Goal: Information Seeking & Learning: Learn about a topic

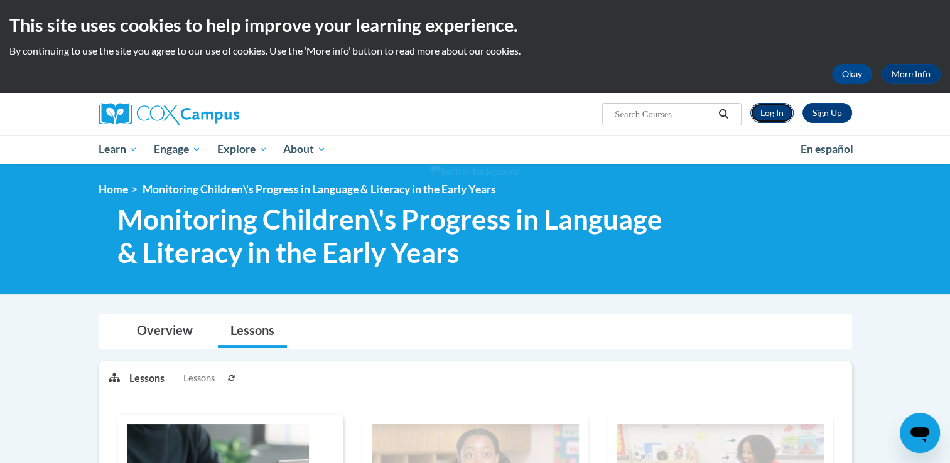
click at [773, 120] on link "Log In" at bounding box center [771, 113] width 43 height 20
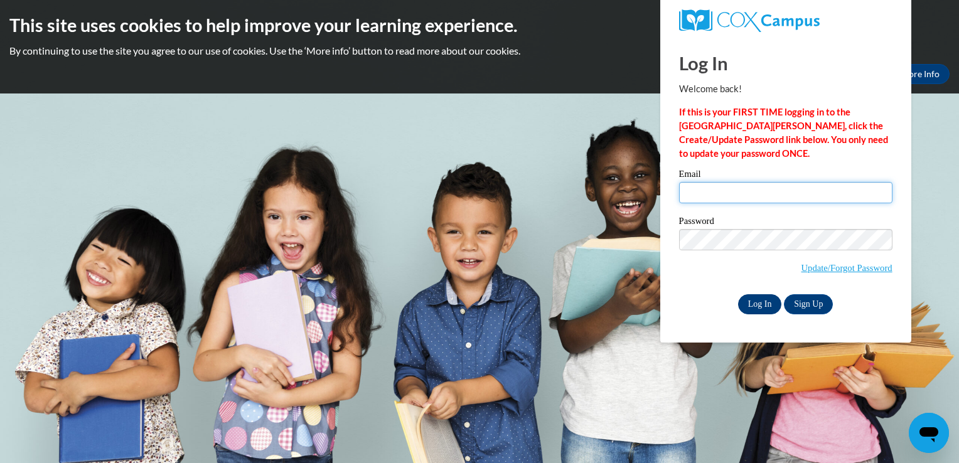
type input "jada.mchaley@gmail.com"
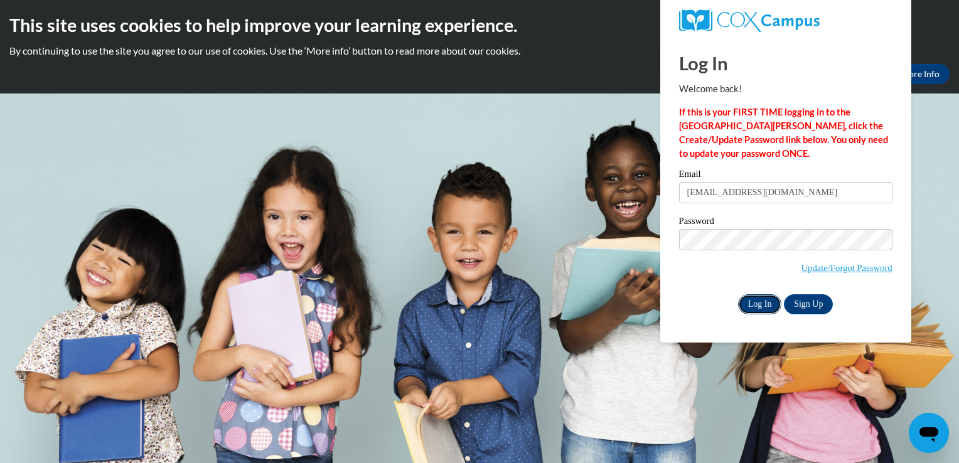
click at [768, 303] on input "Log In" at bounding box center [760, 304] width 44 height 20
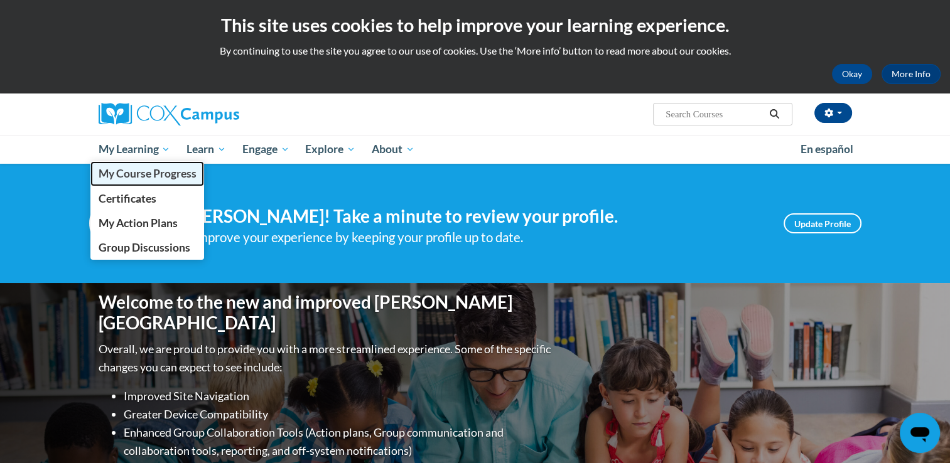
click at [159, 178] on span "My Course Progress" at bounding box center [147, 173] width 98 height 13
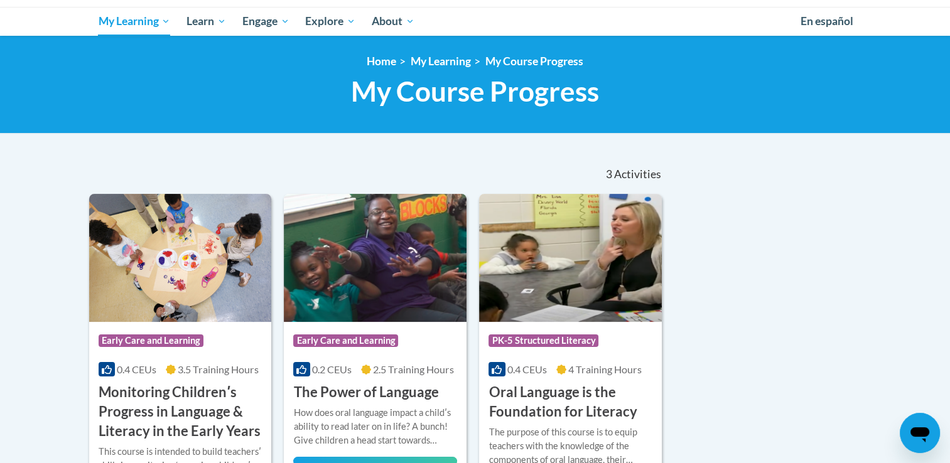
scroll to position [131, 0]
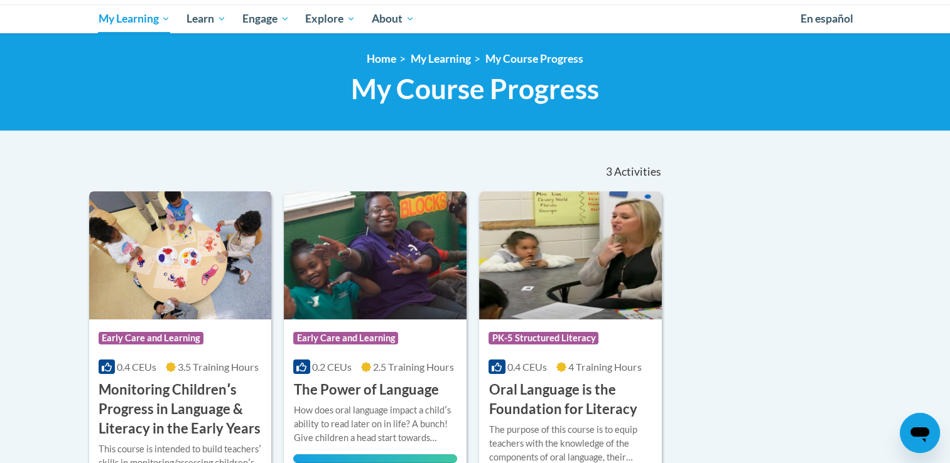
click at [212, 405] on h3 "Monitoring Childrenʹs Progress in Language & Literacy in the Early Years" at bounding box center [181, 409] width 164 height 58
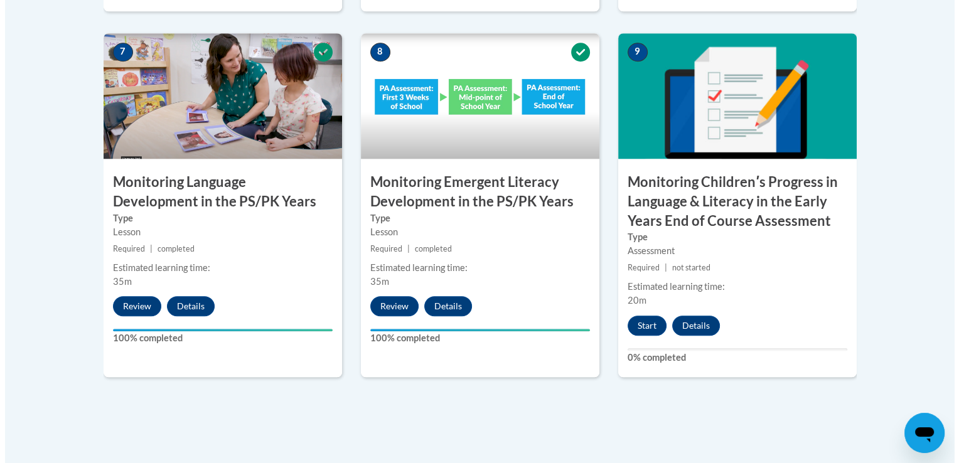
scroll to position [1135, 0]
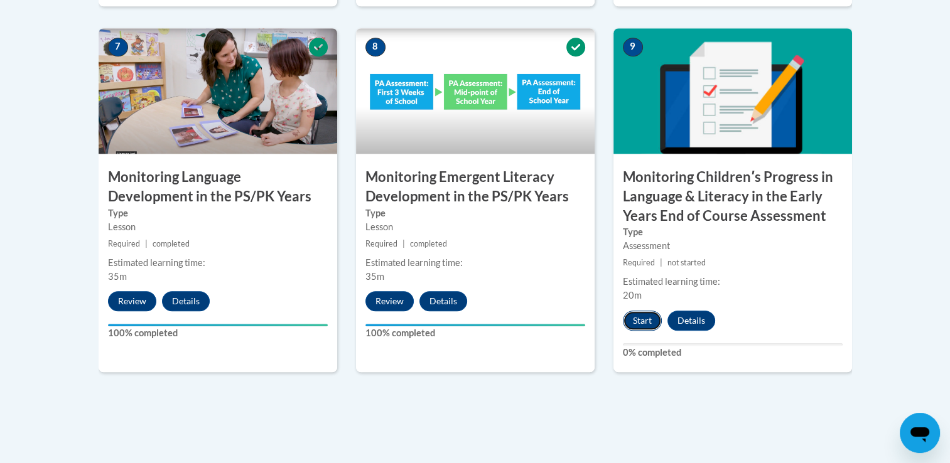
click at [651, 326] on button "Start" at bounding box center [642, 321] width 39 height 20
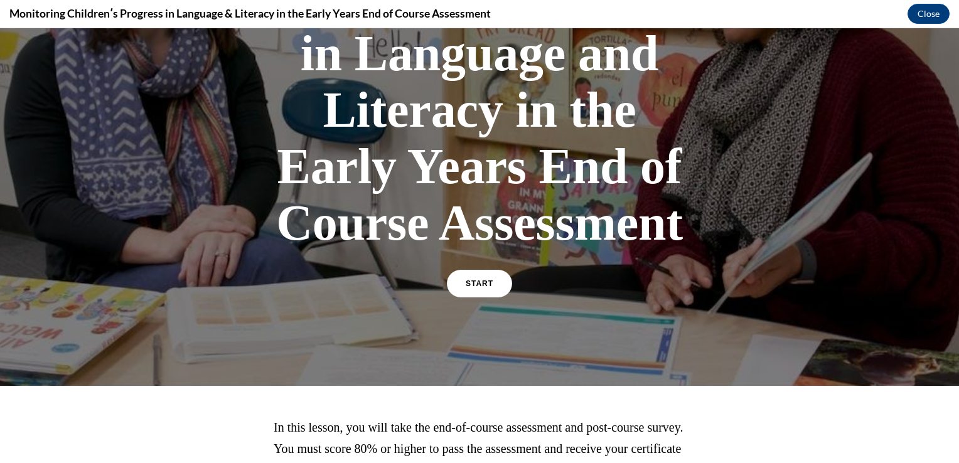
scroll to position [203, 0]
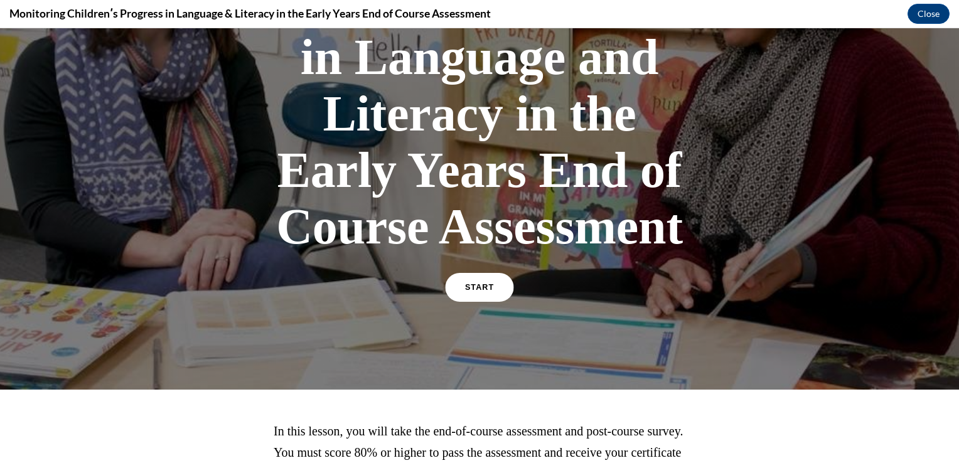
click at [483, 289] on span "START" at bounding box center [479, 287] width 29 height 9
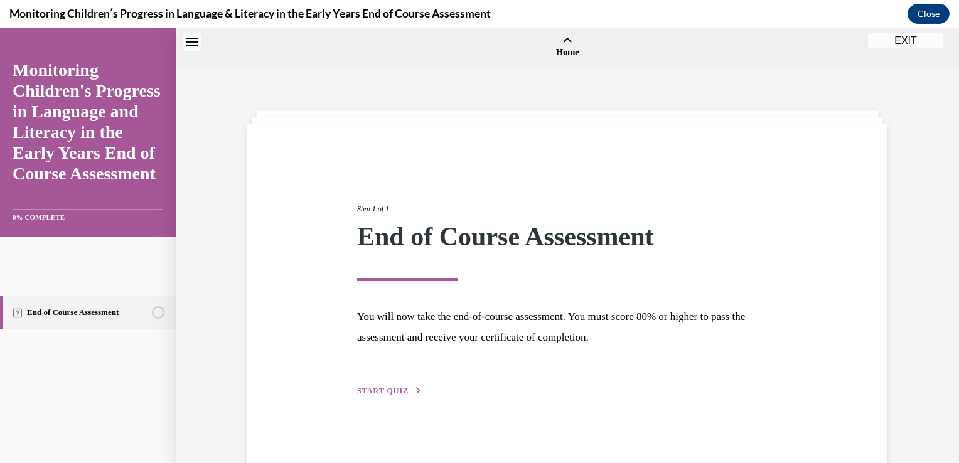
scroll to position [39, 0]
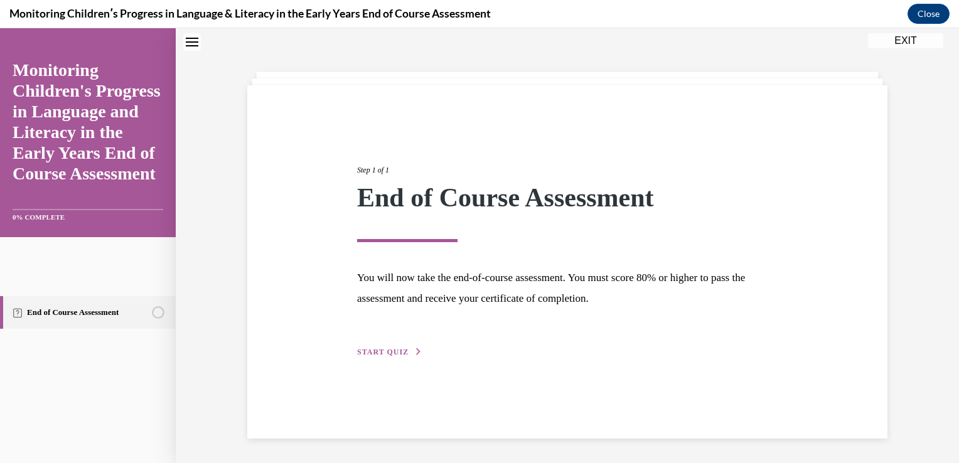
click at [404, 350] on button "START QUIZ" at bounding box center [389, 351] width 65 height 11
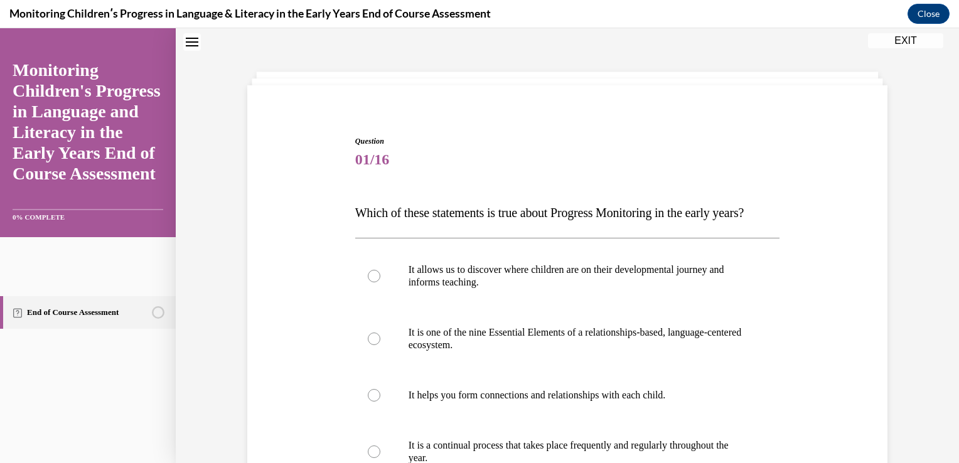
click at [454, 212] on span "Which of these statements is true about Progress Monitoring in the early years?" at bounding box center [549, 213] width 389 height 14
click at [680, 216] on span "Which of these statements is true about Progress Monitoring in the early years?" at bounding box center [549, 213] width 389 height 14
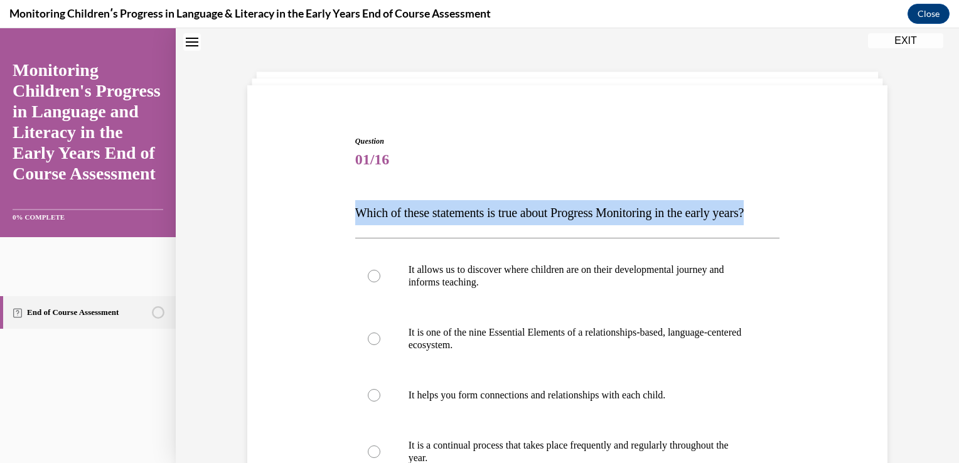
click at [680, 216] on span "Which of these statements is true about Progress Monitoring in the early years?" at bounding box center [549, 213] width 389 height 14
copy span "Which of these statements is true about Progress Monitoring in the early years?"
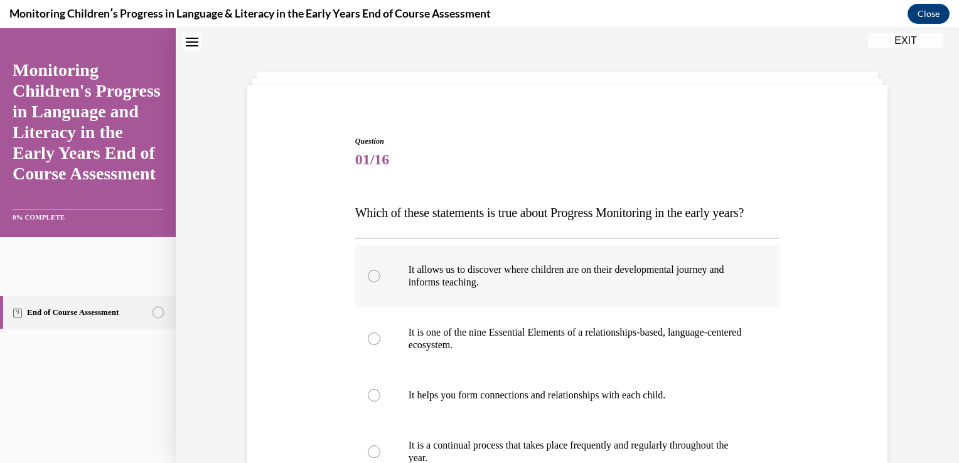
click at [602, 284] on label "It allows us to discover where children are on their developmental journey and …" at bounding box center [567, 276] width 425 height 63
click at [380, 282] on input "It allows us to discover where children are on their developmental journey and …" at bounding box center [374, 276] width 13 height 13
radio input "true"
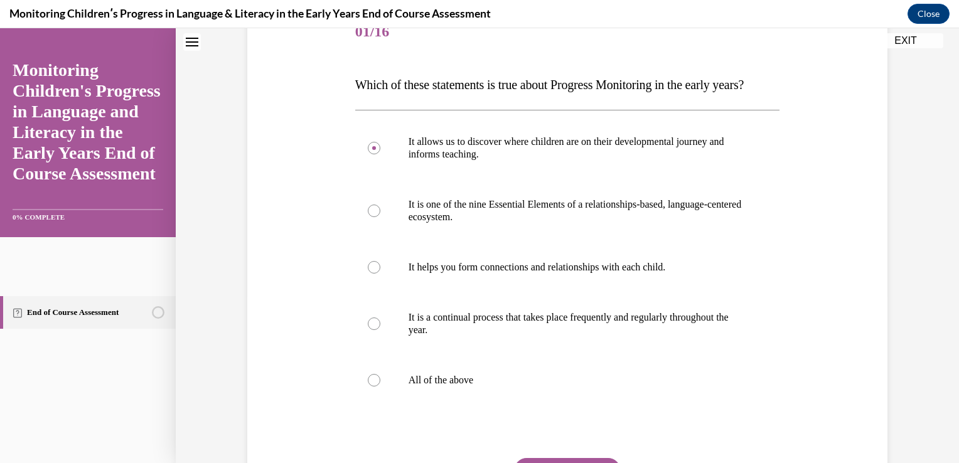
scroll to position [174, 0]
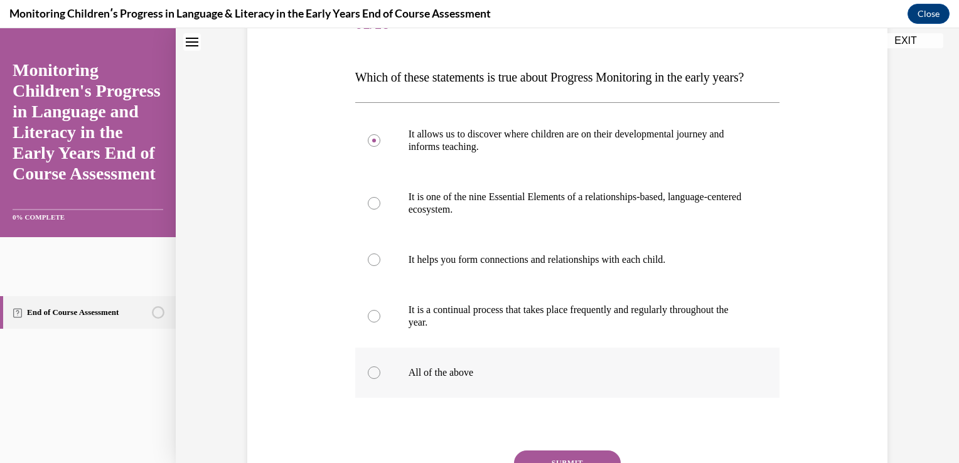
click at [444, 379] on p "All of the above" at bounding box center [579, 373] width 340 height 13
click at [380, 379] on input "All of the above" at bounding box center [374, 373] width 13 height 13
radio input "true"
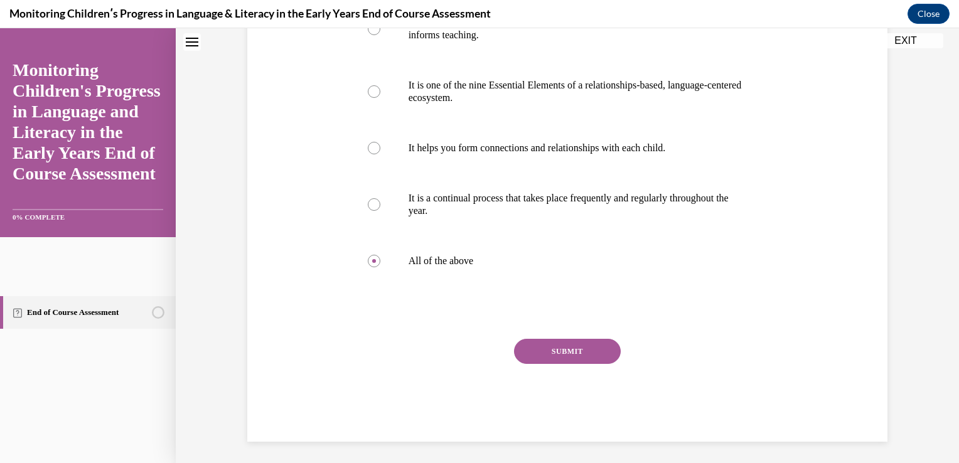
scroll to position [287, 0]
click at [587, 363] on button "SUBMIT" at bounding box center [567, 350] width 107 height 25
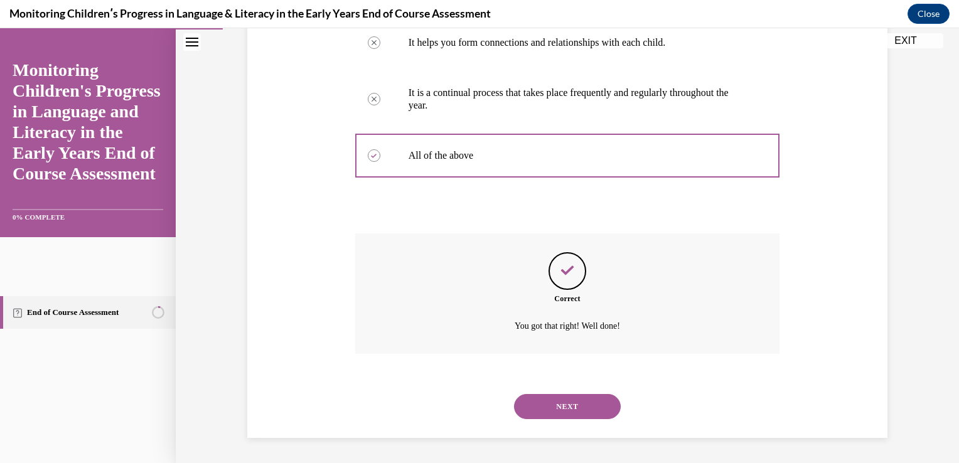
scroll to position [416, 0]
click at [553, 412] on button "NEXT" at bounding box center [567, 406] width 107 height 25
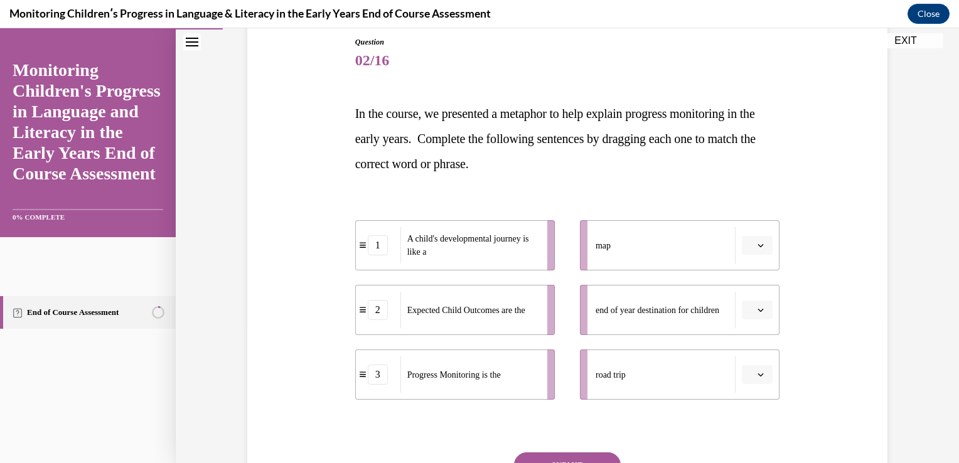
scroll to position [139, 0]
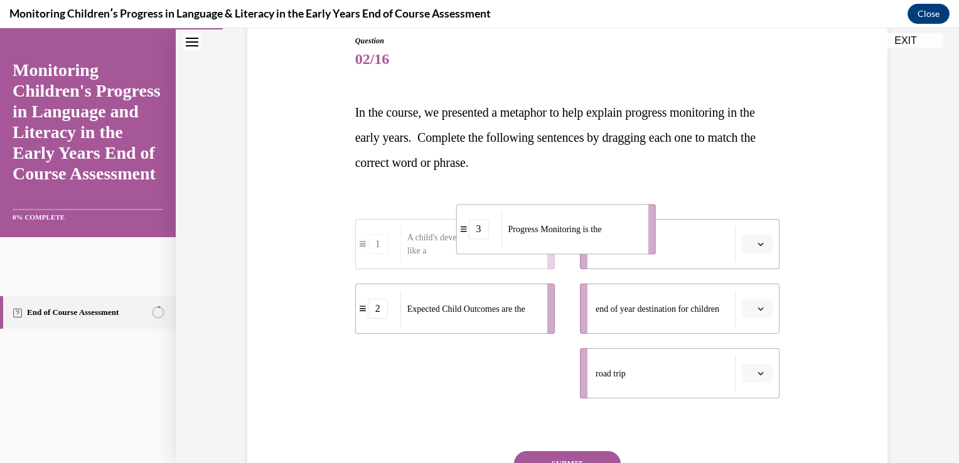
drag, startPoint x: 511, startPoint y: 388, endPoint x: 621, endPoint y: 249, distance: 177.0
click at [621, 247] on div "Progress Monitoring is the" at bounding box center [570, 229] width 139 height 36
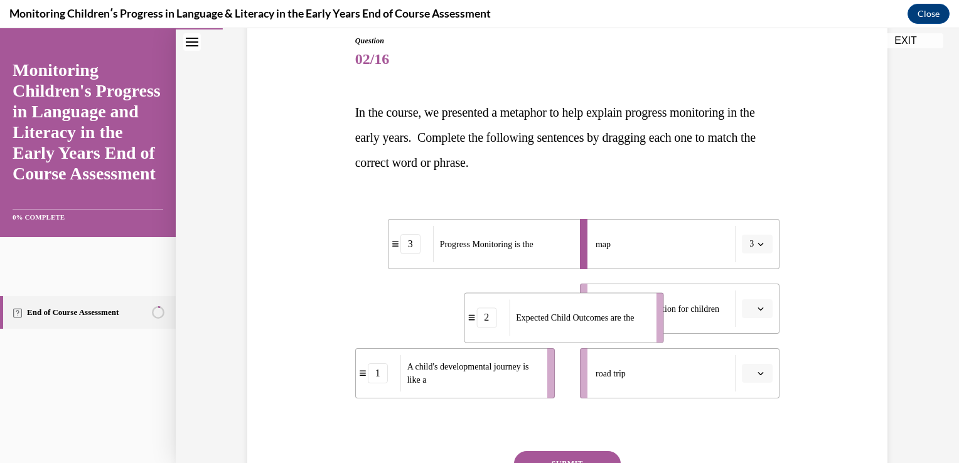
drag, startPoint x: 456, startPoint y: 326, endPoint x: 569, endPoint y: 329, distance: 113.0
click at [569, 329] on div "Expected Child Outcomes are the" at bounding box center [578, 317] width 139 height 36
drag, startPoint x: 501, startPoint y: 404, endPoint x: 538, endPoint y: 394, distance: 38.4
click at [538, 394] on div "3 Progress Monitoring is the 2 Expected Child Outcomes are the 1 A child's deve…" at bounding box center [567, 296] width 425 height 217
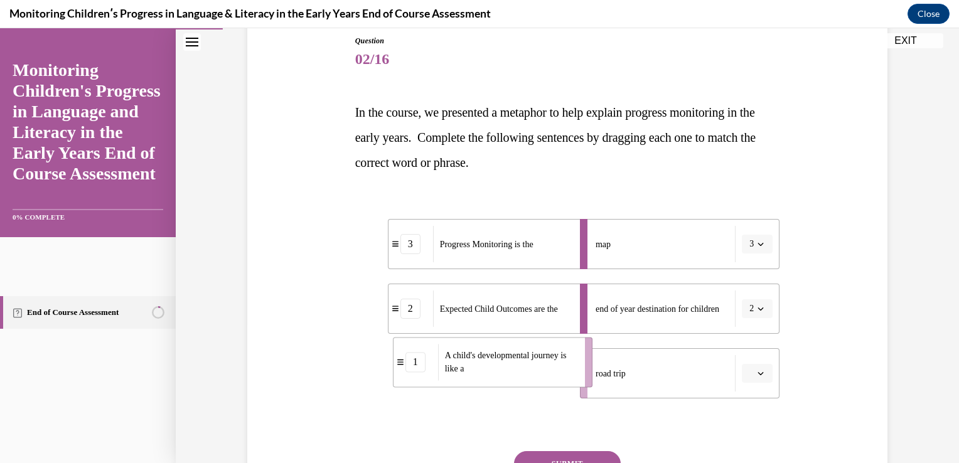
drag, startPoint x: 538, startPoint y: 394, endPoint x: 583, endPoint y: 385, distance: 45.4
click at [583, 385] on li "1 A child's developmental journey is like a" at bounding box center [493, 362] width 200 height 50
click at [579, 453] on button "SUBMIT" at bounding box center [567, 463] width 107 height 25
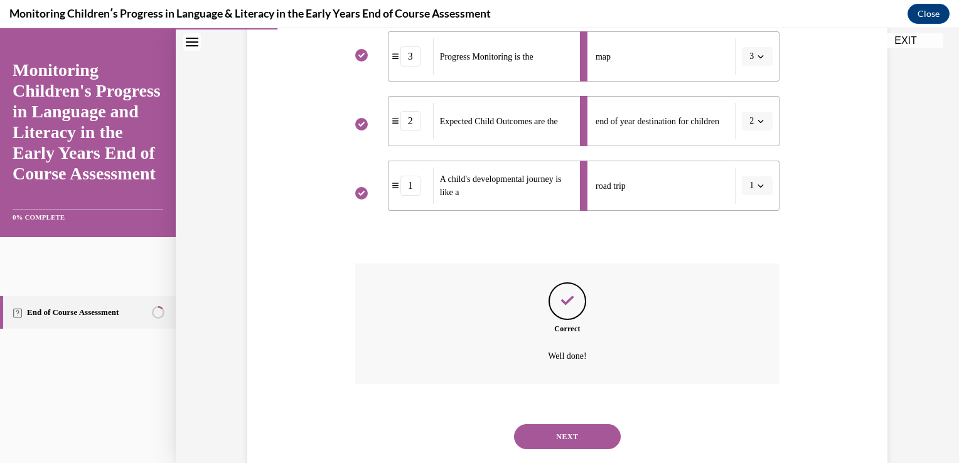
scroll to position [356, 0]
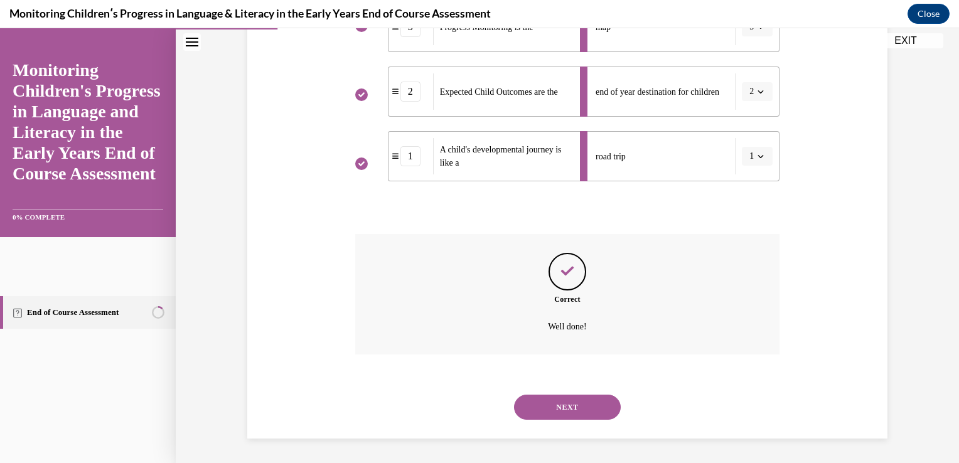
click at [576, 410] on button "NEXT" at bounding box center [567, 407] width 107 height 25
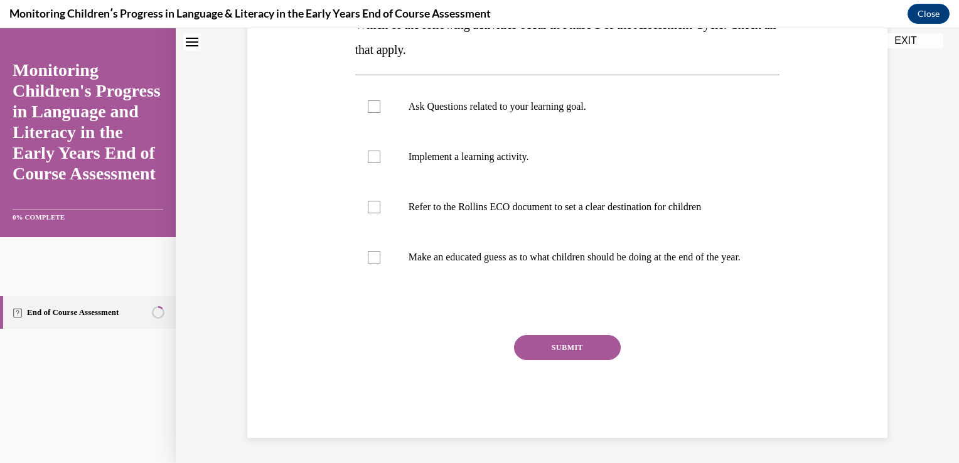
scroll to position [0, 0]
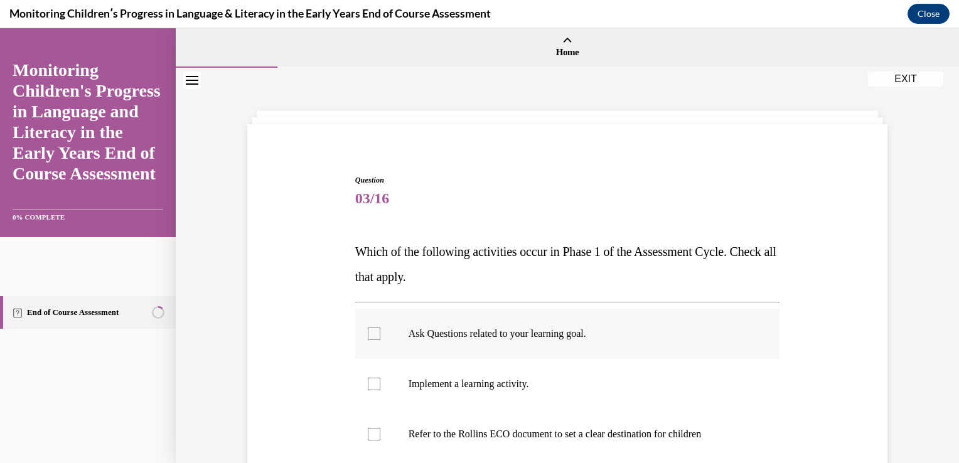
click at [513, 324] on label "Ask Questions related to your learning goal." at bounding box center [567, 334] width 425 height 50
click at [380, 328] on input "Ask Questions related to your learning goal." at bounding box center [374, 334] width 13 height 13
checkbox input "true"
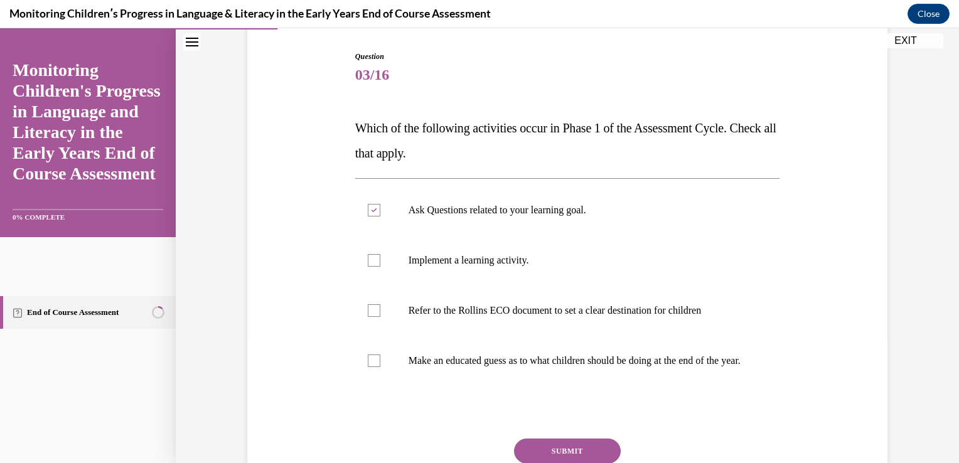
scroll to position [124, 0]
click at [489, 313] on p "Refer to the Rollins ECO document to set a clear destination for children" at bounding box center [579, 310] width 340 height 13
click at [380, 313] on input "Refer to the Rollins ECO document to set a clear destination for children" at bounding box center [374, 310] width 13 height 13
checkbox input "true"
click at [587, 451] on button "SUBMIT" at bounding box center [567, 450] width 107 height 25
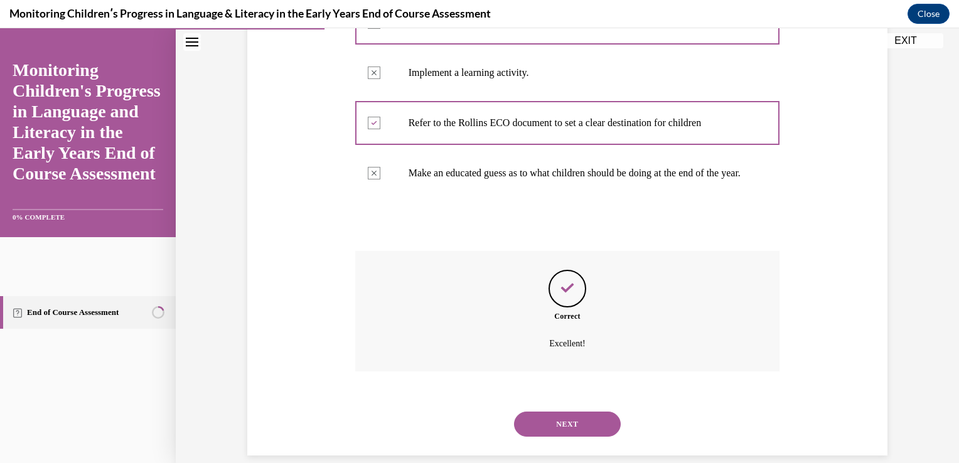
scroll to position [341, 0]
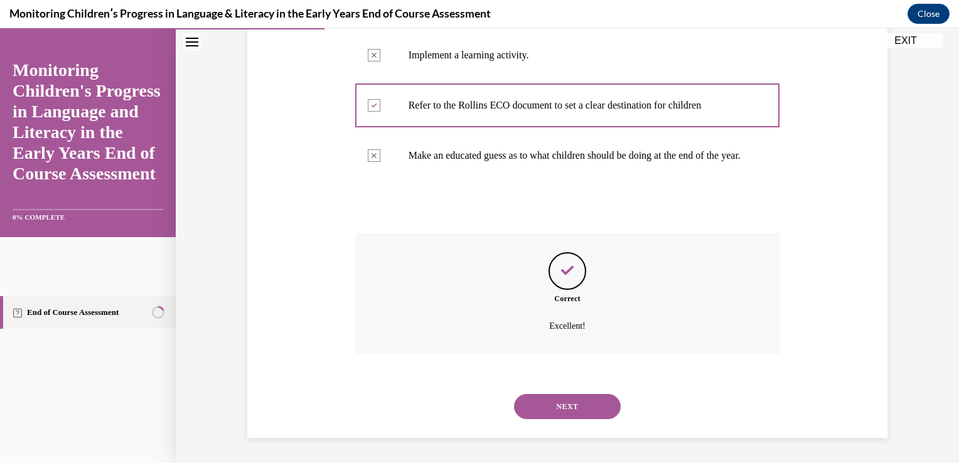
click at [583, 417] on button "NEXT" at bounding box center [567, 406] width 107 height 25
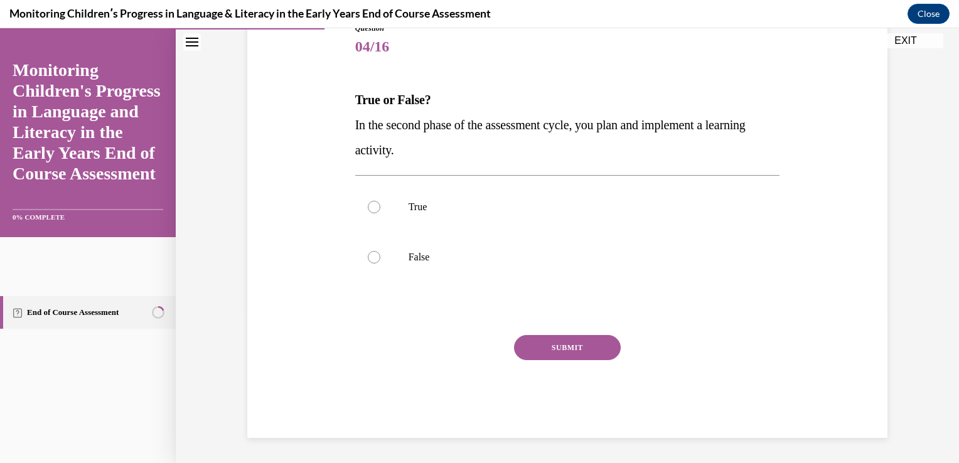
scroll to position [139, 0]
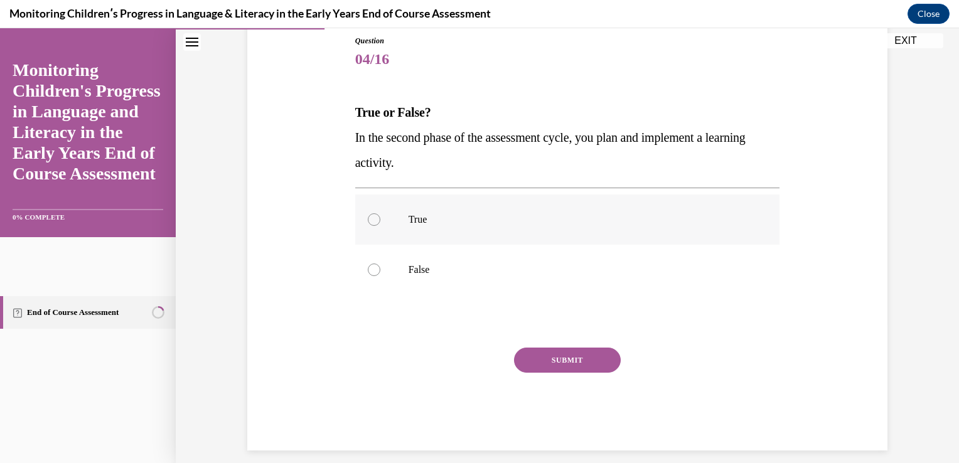
click at [436, 216] on p "True" at bounding box center [579, 219] width 340 height 13
click at [380, 216] on input "True" at bounding box center [374, 219] width 13 height 13
radio input "true"
click at [545, 364] on button "SUBMIT" at bounding box center [567, 360] width 107 height 25
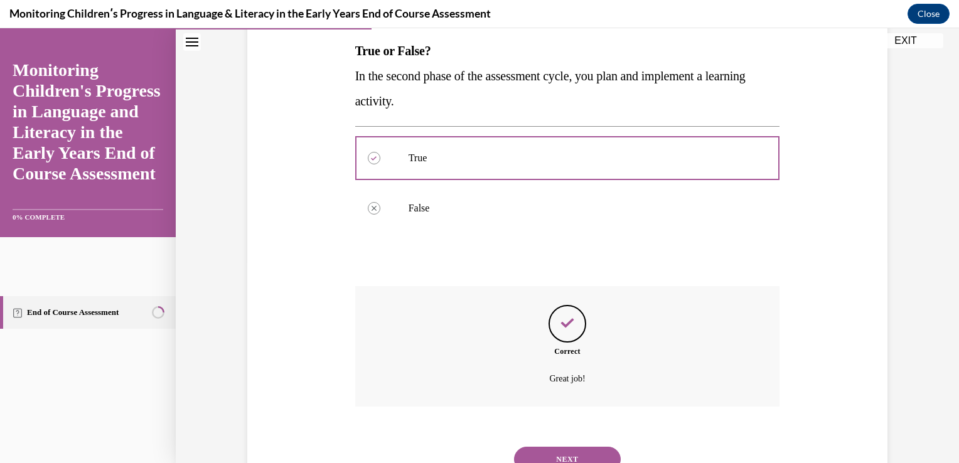
scroll to position [253, 0]
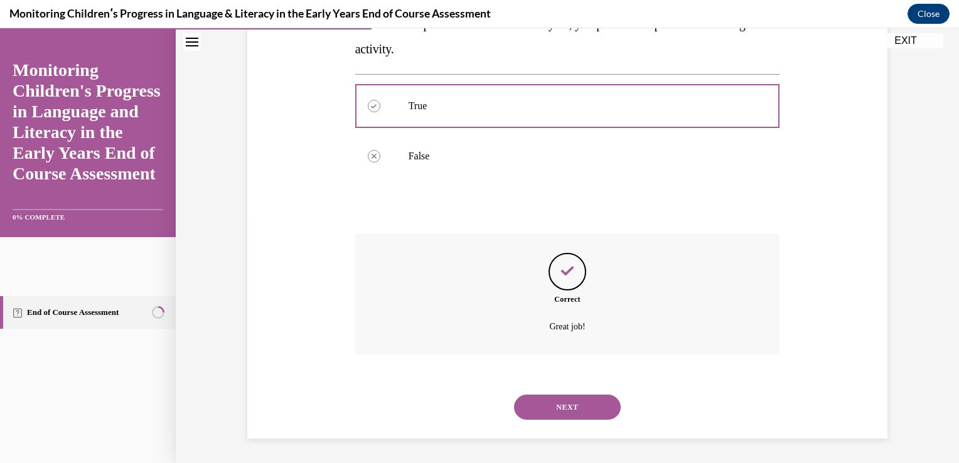
click at [547, 405] on button "NEXT" at bounding box center [567, 407] width 107 height 25
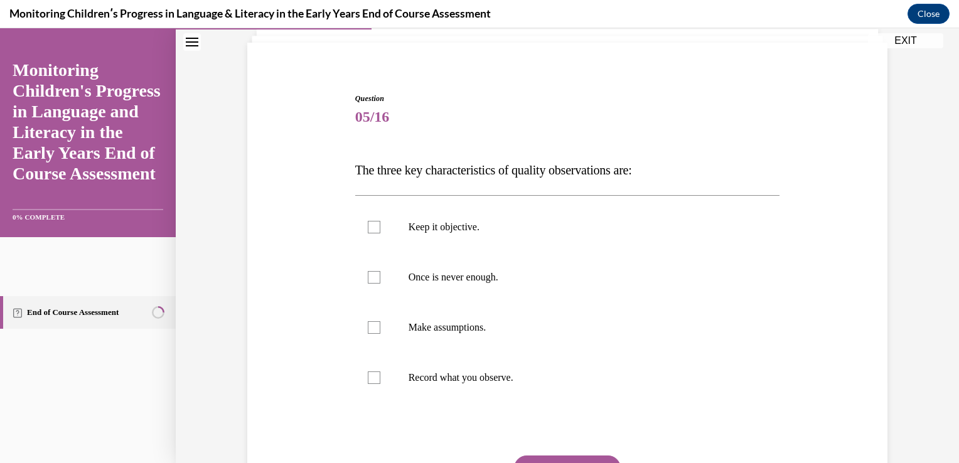
scroll to position [85, 0]
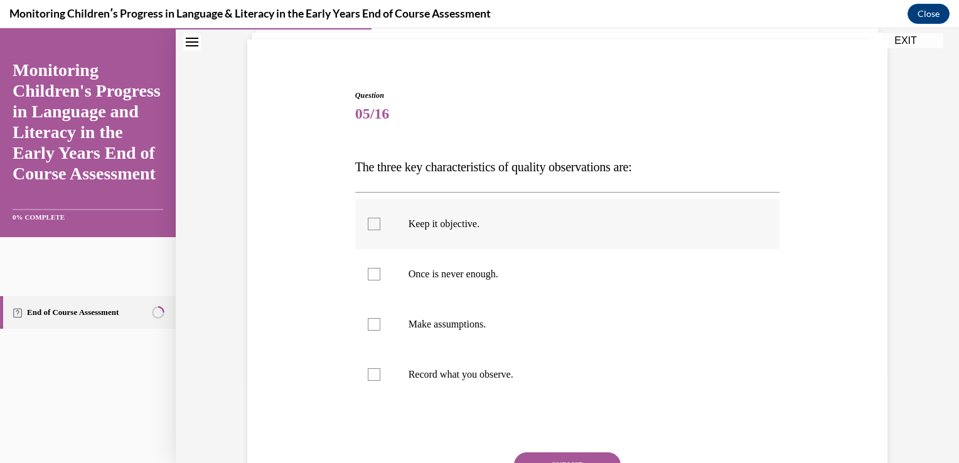
click at [424, 211] on label "Keep it objective." at bounding box center [567, 224] width 425 height 50
click at [380, 218] on input "Keep it objective." at bounding box center [374, 224] width 13 height 13
checkbox input "true"
click at [429, 276] on p "Once is never enough." at bounding box center [579, 274] width 340 height 13
click at [380, 276] on input "Once is never enough." at bounding box center [374, 274] width 13 height 13
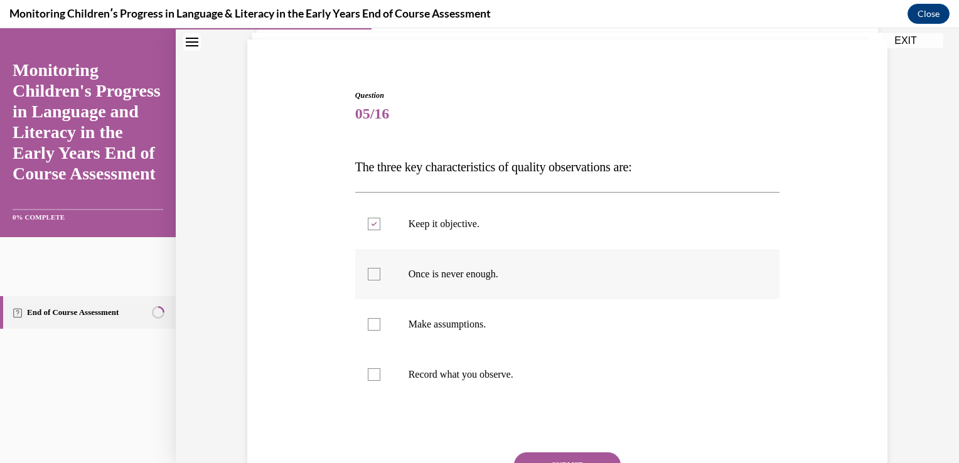
checkbox input "true"
click at [442, 384] on label "Record what you observe." at bounding box center [567, 375] width 425 height 50
click at [380, 381] on input "Record what you observe." at bounding box center [374, 374] width 13 height 13
checkbox input "true"
click at [584, 459] on button "SUBMIT" at bounding box center [567, 465] width 107 height 25
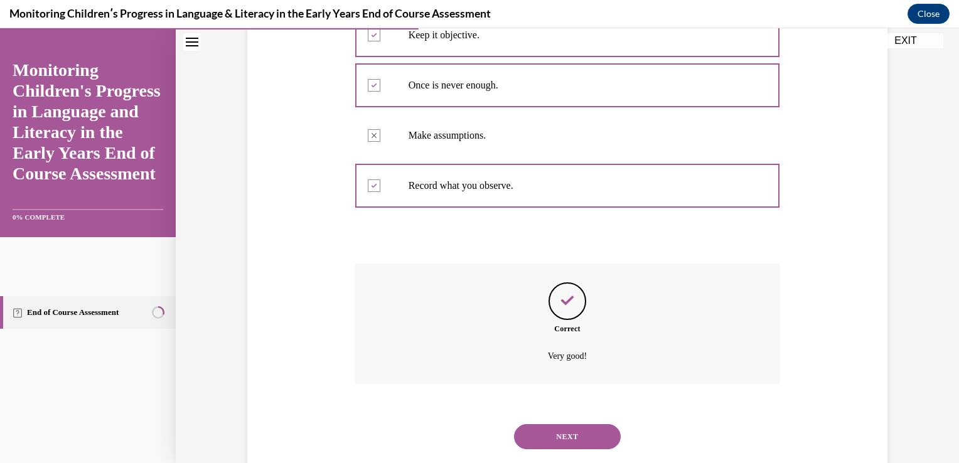
scroll to position [303, 0]
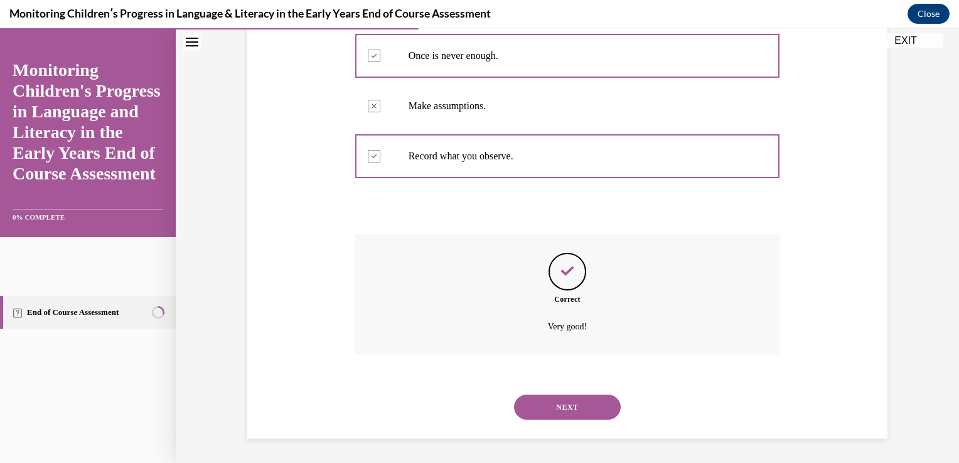
click at [580, 402] on button "NEXT" at bounding box center [567, 407] width 107 height 25
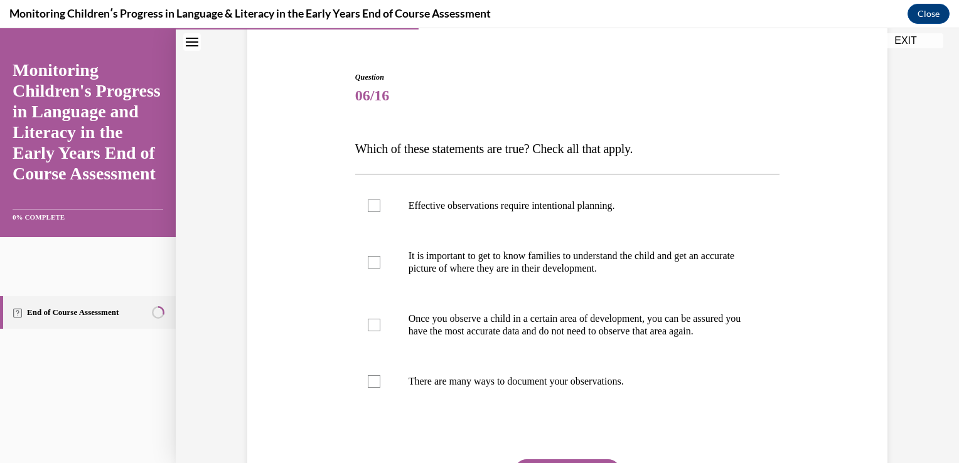
scroll to position [105, 0]
click at [447, 200] on p "Effective observations require intentional planning." at bounding box center [579, 204] width 340 height 13
click at [380, 200] on input "Effective observations require intentional planning." at bounding box center [374, 204] width 13 height 13
checkbox input "true"
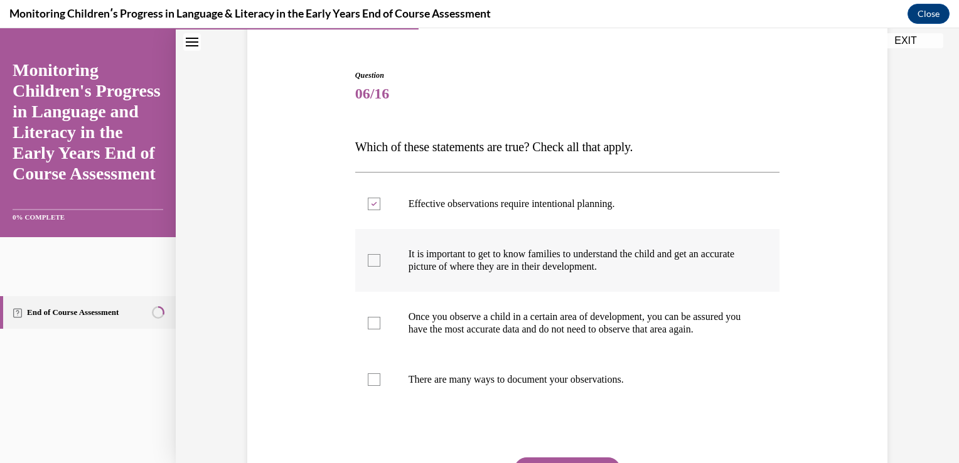
click at [449, 256] on p "It is important to get to know families to understand the child and get an accu…" at bounding box center [579, 260] width 340 height 25
click at [380, 256] on input "It is important to get to know families to understand the child and get an accu…" at bounding box center [374, 260] width 13 height 13
checkbox input "true"
click at [480, 399] on label "There are many ways to document your observations." at bounding box center [567, 380] width 425 height 50
click at [380, 386] on input "There are many ways to document your observations." at bounding box center [374, 379] width 13 height 13
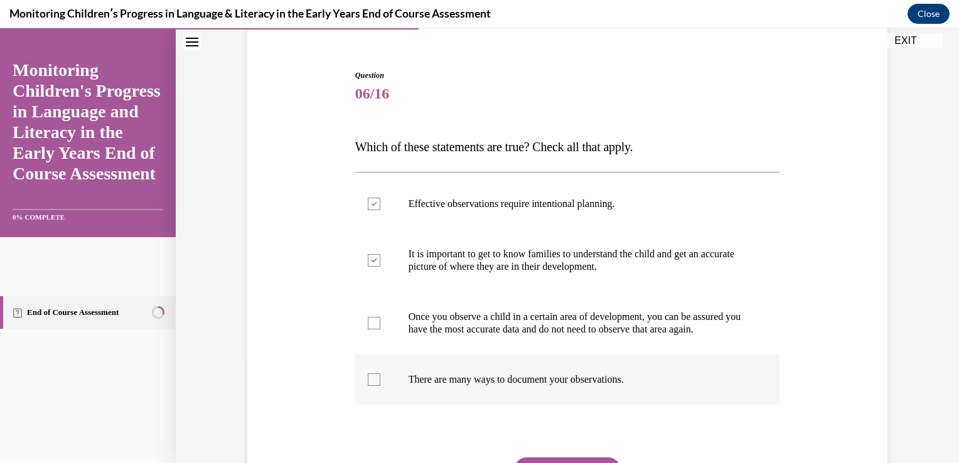
checkbox input "true"
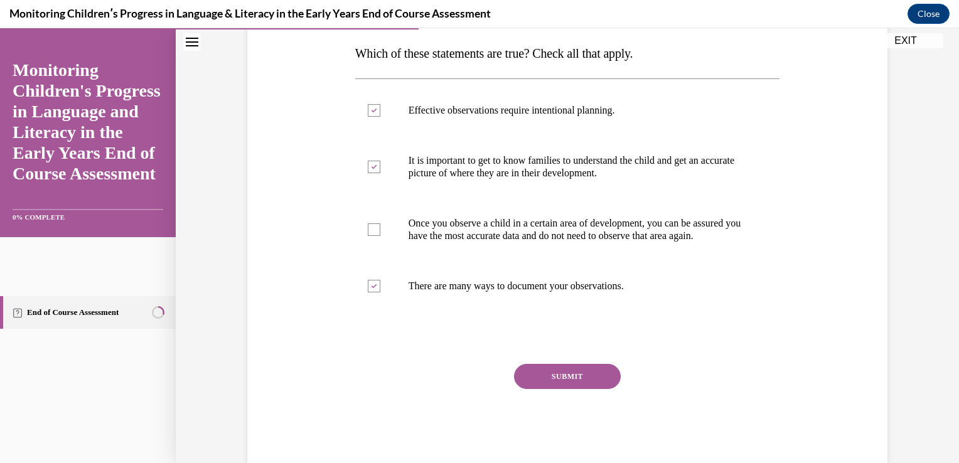
scroll to position [200, 0]
click at [576, 386] on button "SUBMIT" at bounding box center [567, 374] width 107 height 25
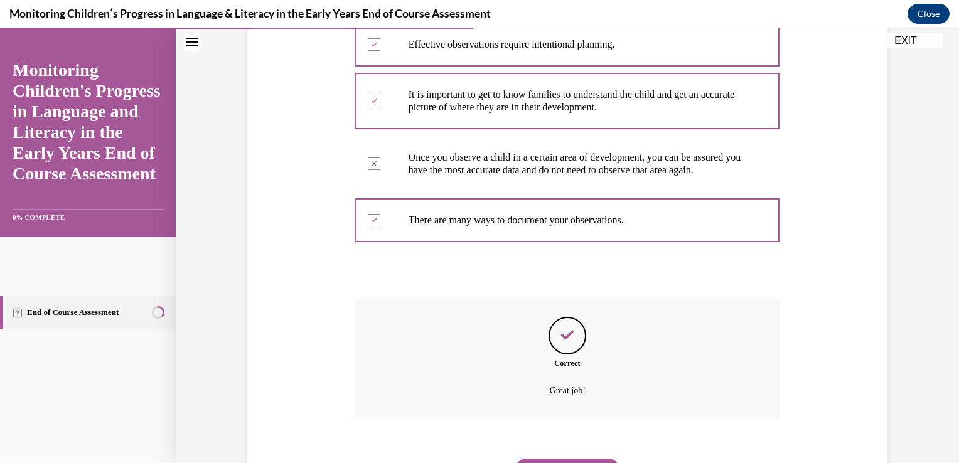
scroll to position [341, 0]
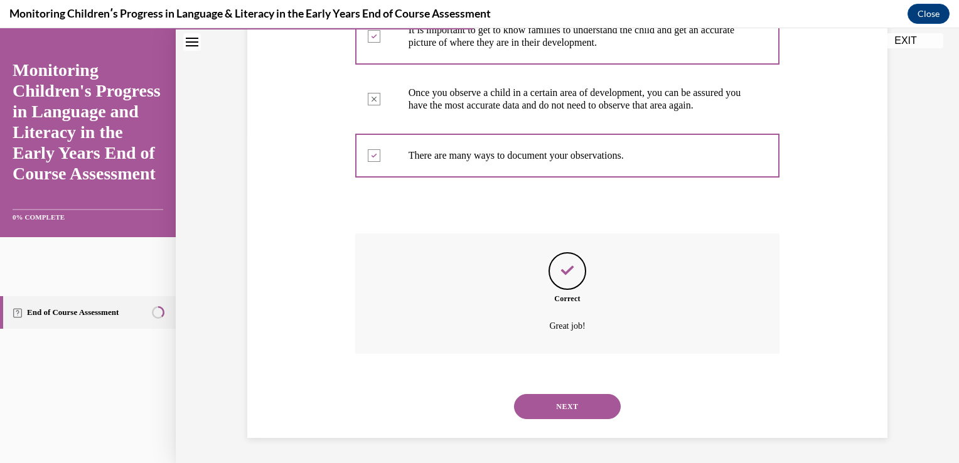
click at [576, 398] on button "NEXT" at bounding box center [567, 406] width 107 height 25
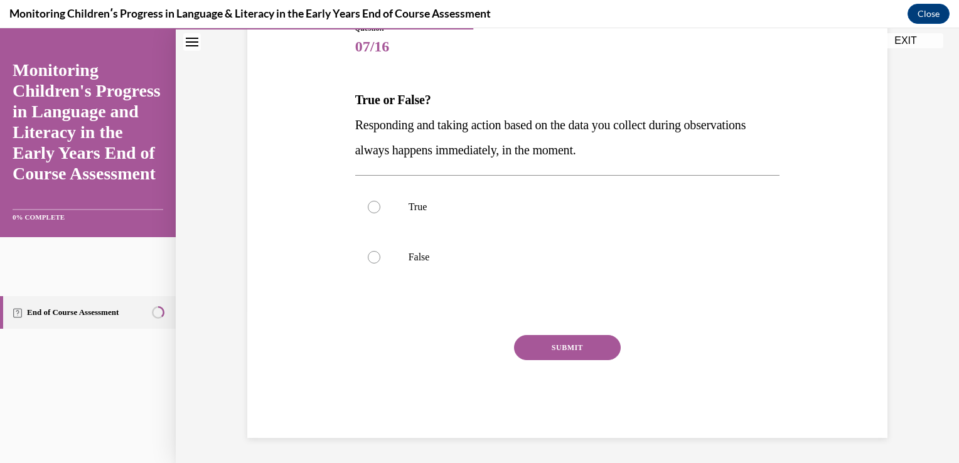
scroll to position [139, 0]
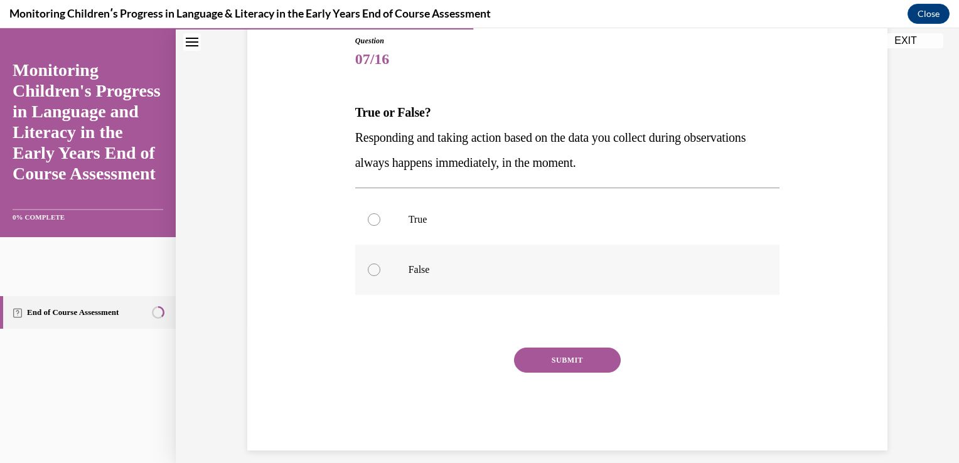
click at [409, 264] on p "False" at bounding box center [579, 270] width 340 height 13
click at [380, 264] on input "False" at bounding box center [374, 270] width 13 height 13
radio input "true"
click at [536, 353] on button "SUBMIT" at bounding box center [567, 360] width 107 height 25
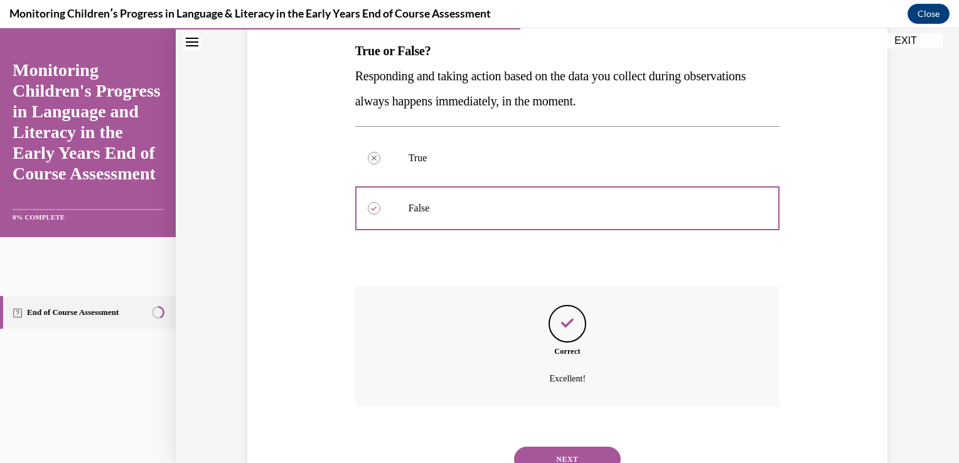
scroll to position [253, 0]
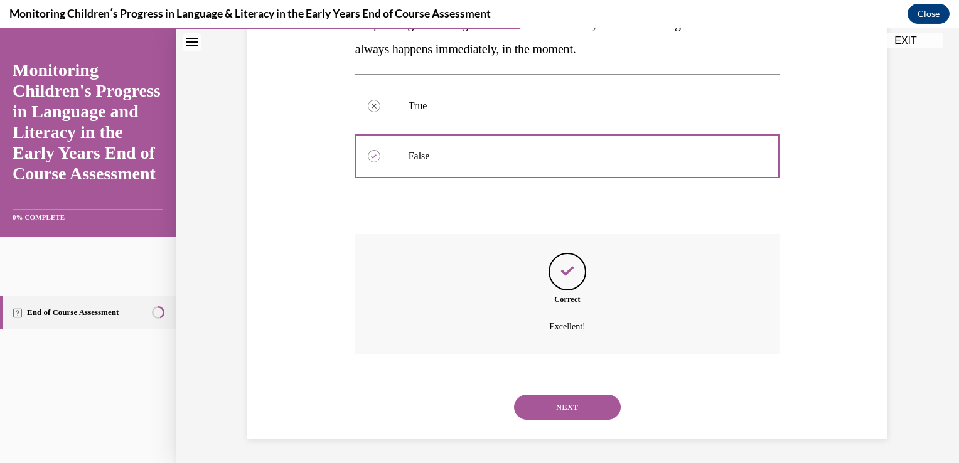
click at [567, 393] on div "NEXT" at bounding box center [567, 407] width 425 height 50
click at [579, 410] on button "NEXT" at bounding box center [567, 407] width 107 height 25
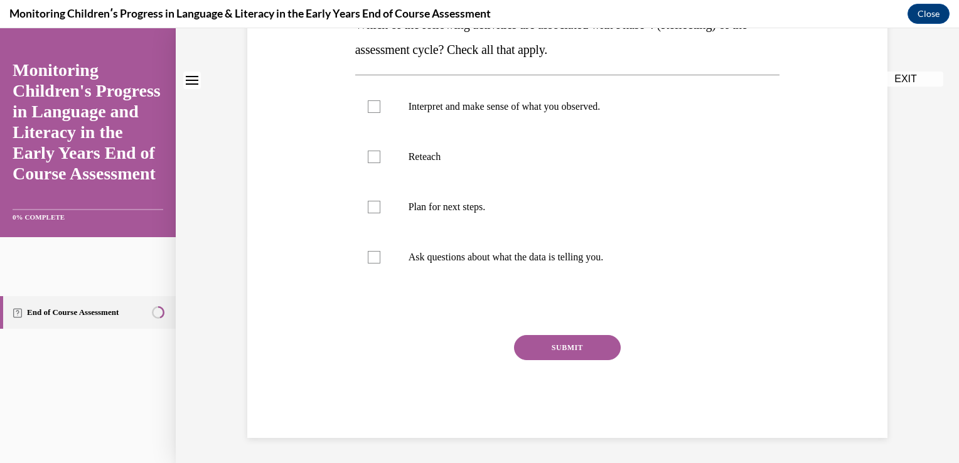
scroll to position [0, 0]
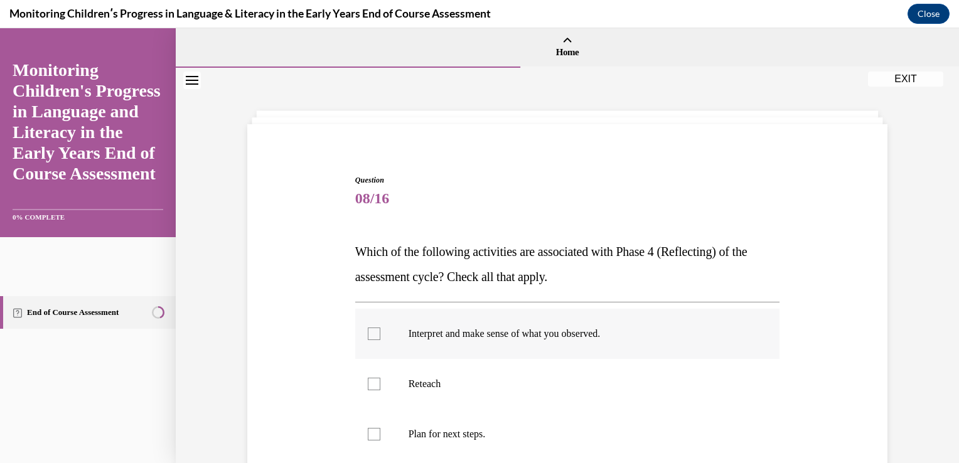
click at [458, 347] on label "Interpret and make sense of what you observed." at bounding box center [567, 334] width 425 height 50
click at [380, 340] on input "Interpret and make sense of what you observed." at bounding box center [374, 334] width 13 height 13
checkbox input "true"
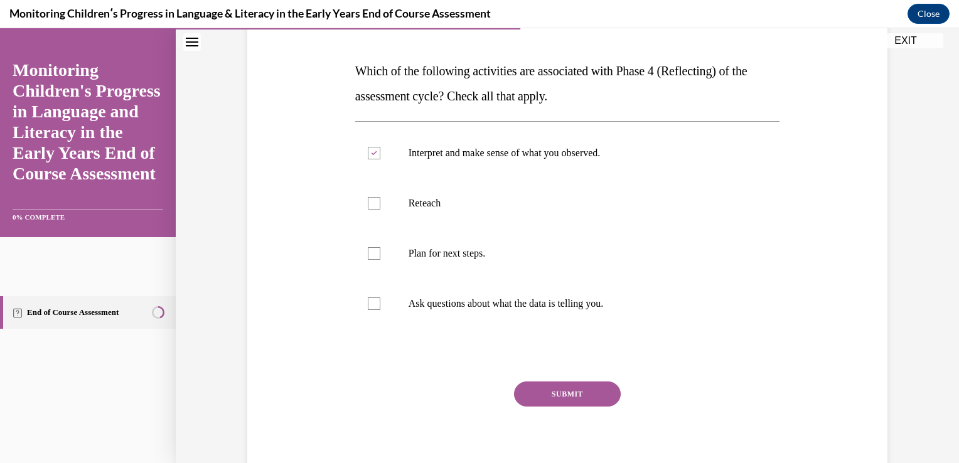
scroll to position [188, 0]
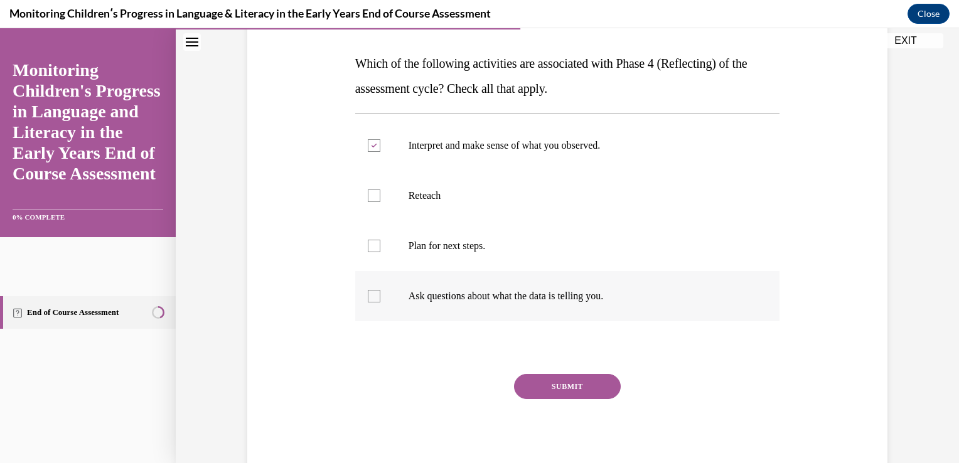
click at [656, 311] on label "Ask questions about what the data is telling you." at bounding box center [567, 296] width 425 height 50
click at [380, 303] on input "Ask questions about what the data is telling you." at bounding box center [374, 296] width 13 height 13
checkbox input "true"
click at [580, 387] on button "SUBMIT" at bounding box center [567, 386] width 107 height 25
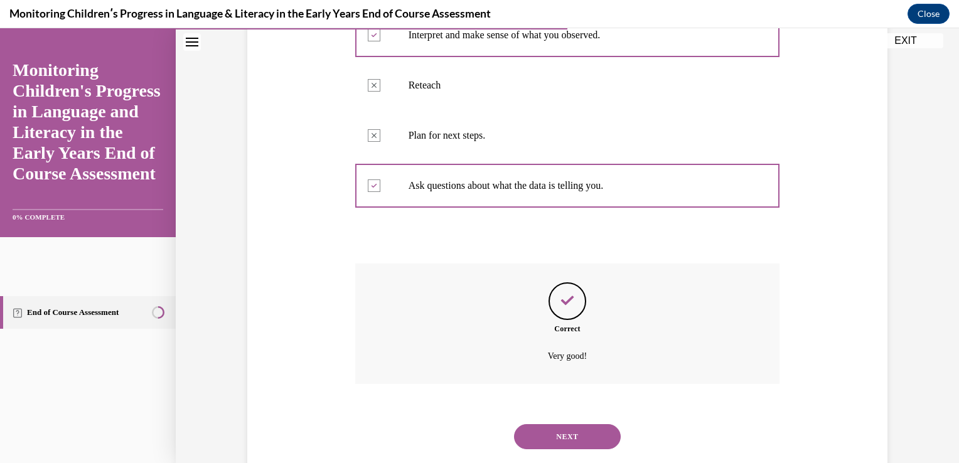
scroll to position [328, 0]
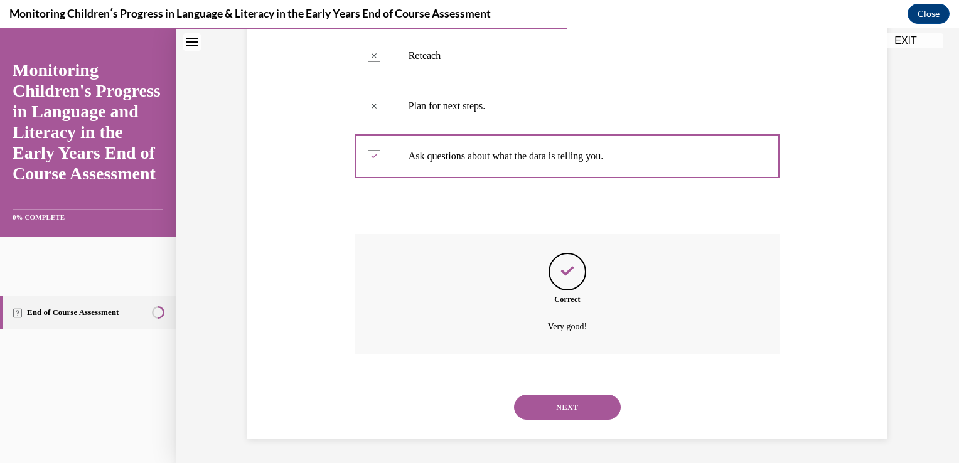
click at [580, 396] on button "NEXT" at bounding box center [567, 407] width 107 height 25
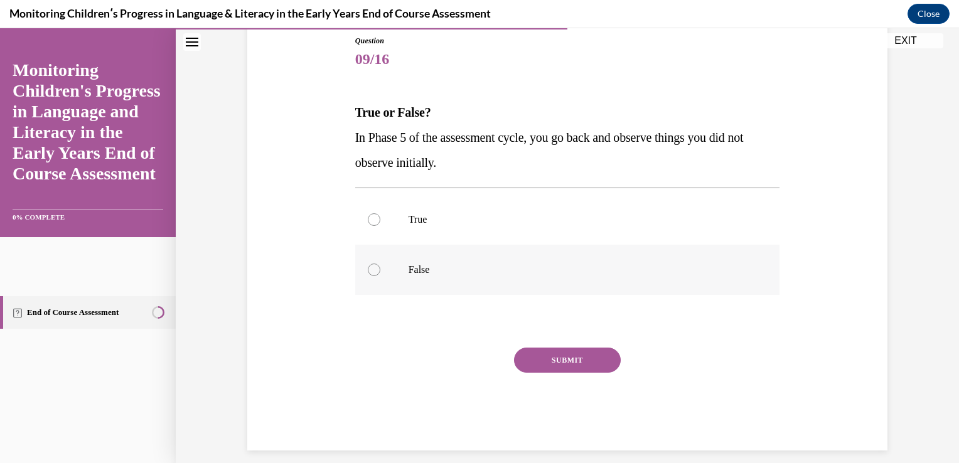
click at [417, 277] on label "False" at bounding box center [567, 270] width 425 height 50
click at [380, 276] on input "False" at bounding box center [374, 270] width 13 height 13
radio input "true"
click at [543, 363] on button "SUBMIT" at bounding box center [567, 360] width 107 height 25
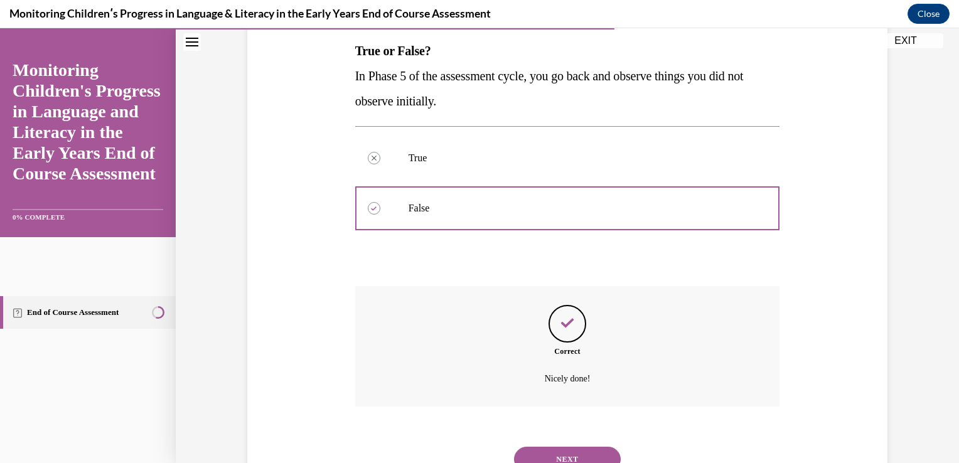
scroll to position [253, 0]
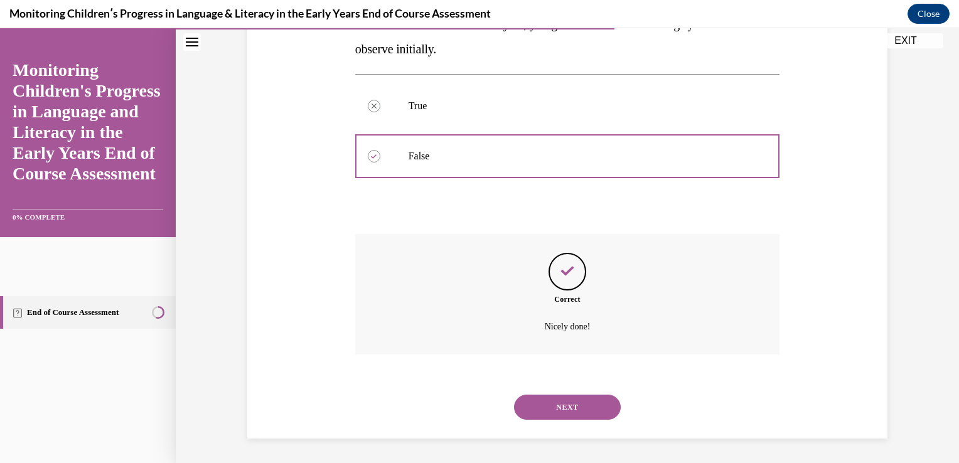
click at [552, 398] on button "NEXT" at bounding box center [567, 407] width 107 height 25
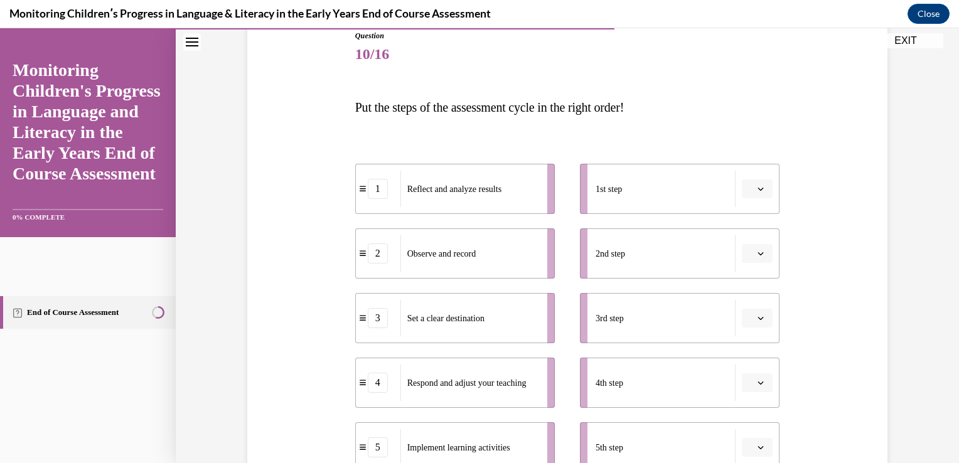
scroll to position [141, 0]
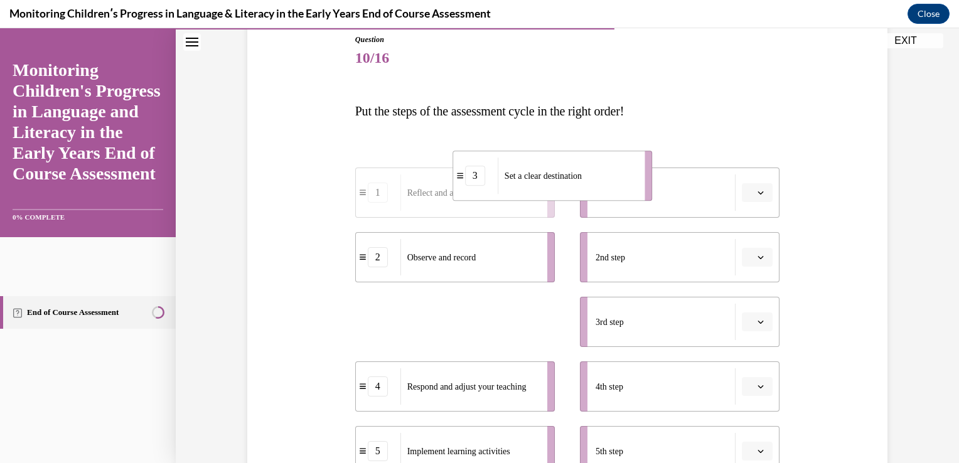
drag, startPoint x: 498, startPoint y: 332, endPoint x: 597, endPoint y: 191, distance: 172.0
click at [597, 191] on div "Set a clear destination" at bounding box center [567, 176] width 139 height 36
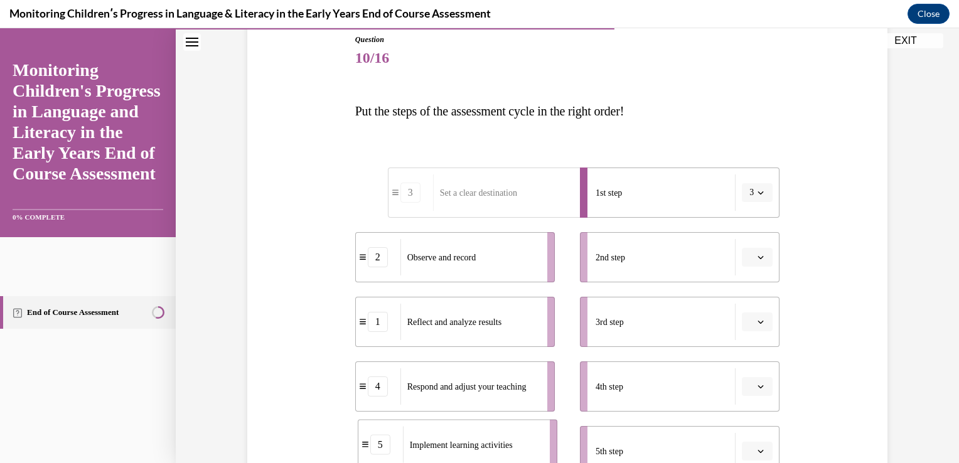
scroll to position [147, 0]
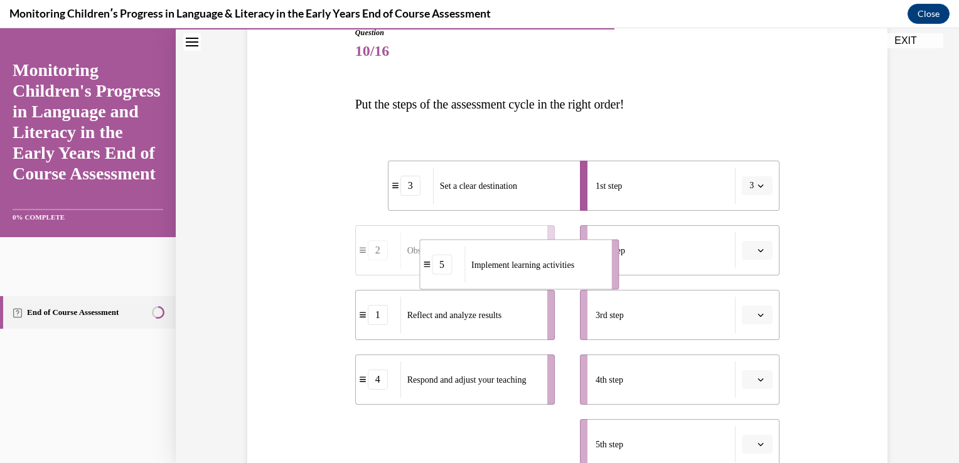
drag, startPoint x: 507, startPoint y: 451, endPoint x: 571, endPoint y: 245, distance: 215.6
click at [571, 247] on div "Implement learning activities" at bounding box center [533, 265] width 139 height 36
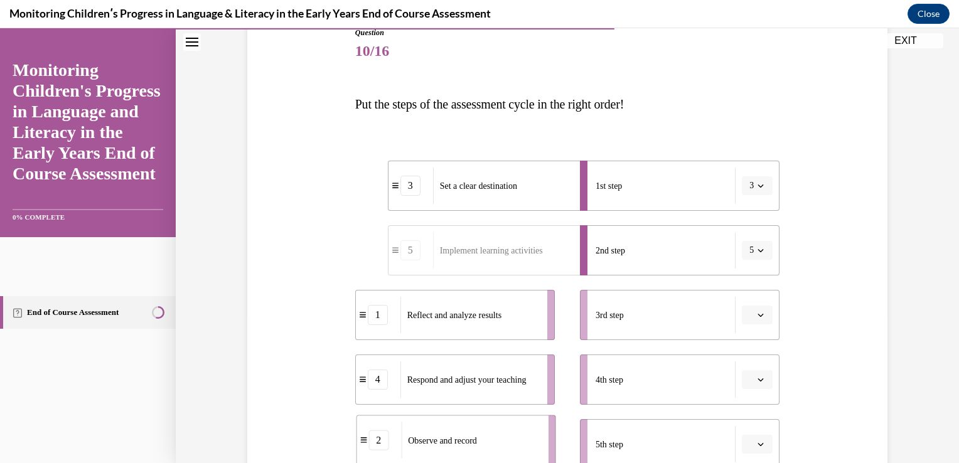
scroll to position [151, 0]
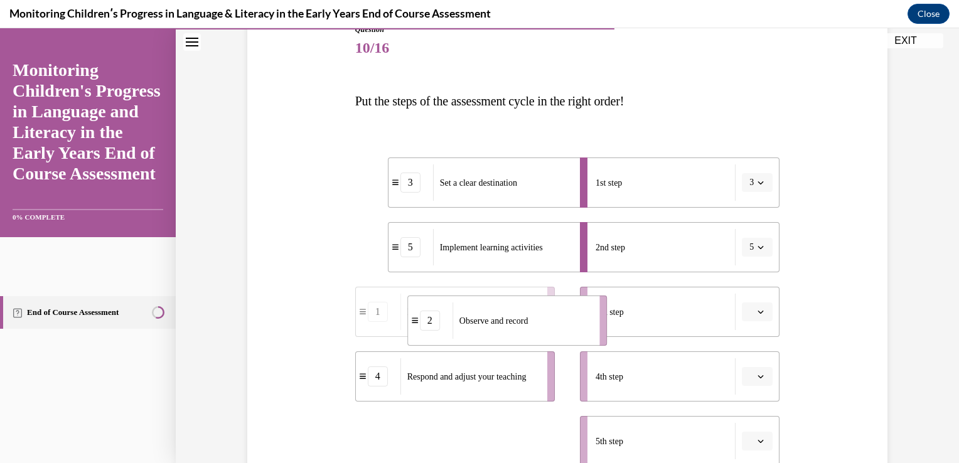
drag, startPoint x: 505, startPoint y: 447, endPoint x: 557, endPoint y: 308, distance: 149.6
click at [557, 308] on div "Observe and record" at bounding box center [522, 321] width 139 height 36
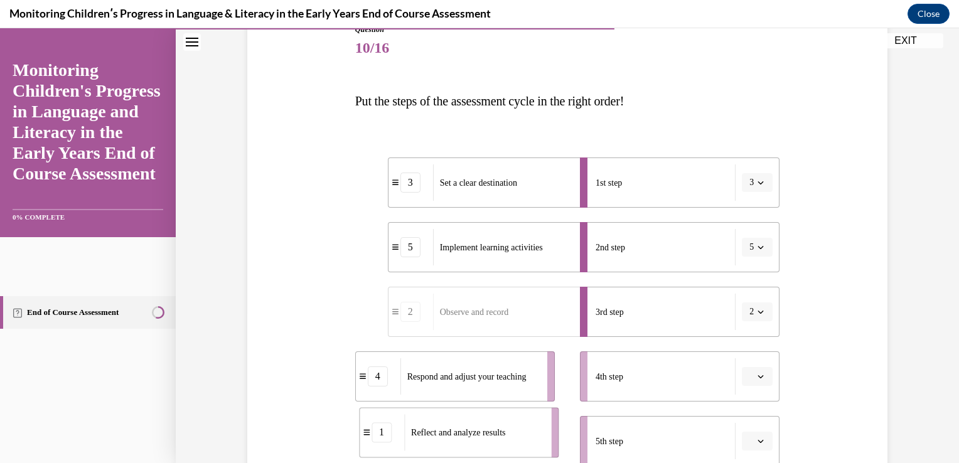
scroll to position [154, 0]
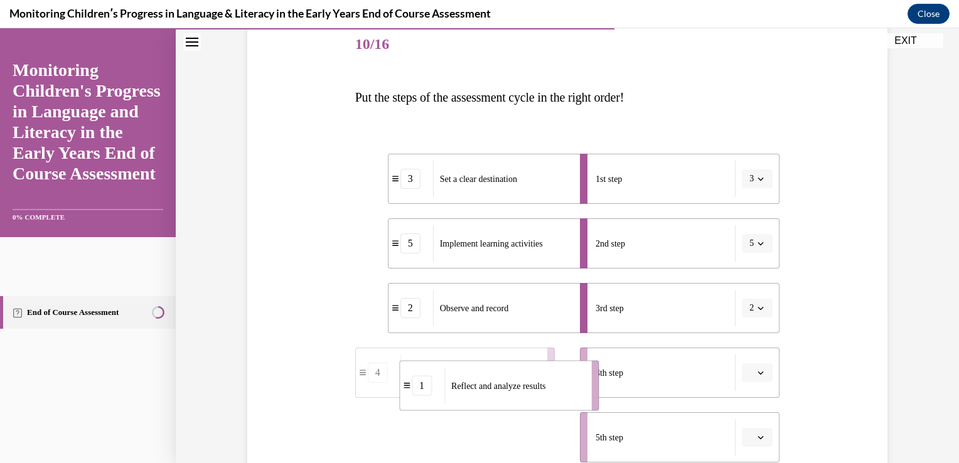
drag, startPoint x: 523, startPoint y: 435, endPoint x: 571, endPoint y: 368, distance: 82.7
click at [571, 368] on div "Reflect and analyze results" at bounding box center [513, 386] width 139 height 36
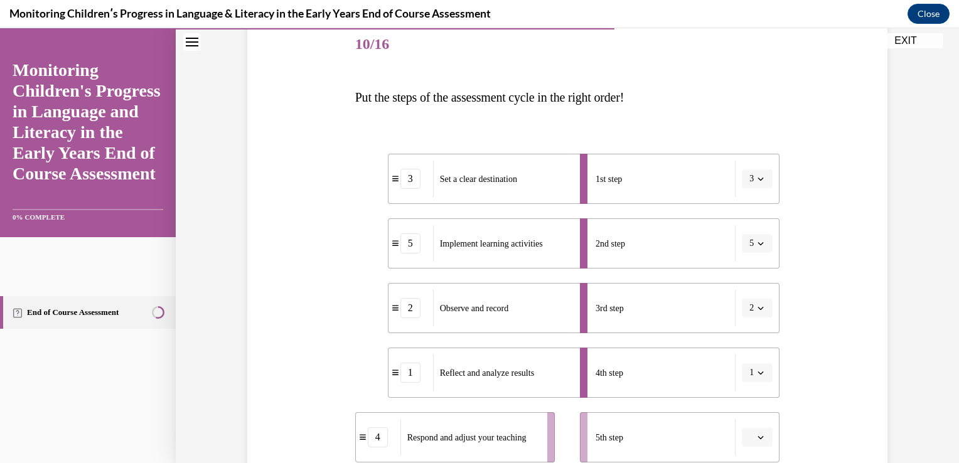
scroll to position [158, 0]
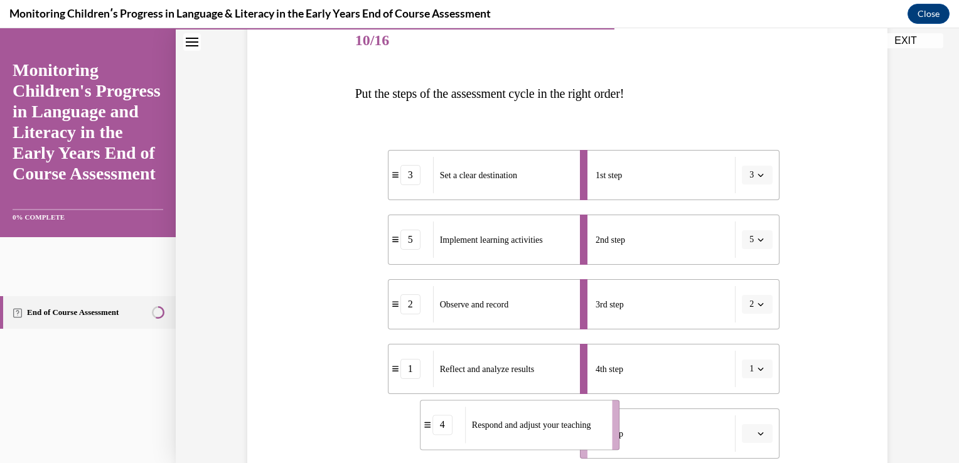
drag, startPoint x: 520, startPoint y: 436, endPoint x: 588, endPoint y: 425, distance: 69.3
click at [588, 425] on span "Respond and adjust your teaching" at bounding box center [531, 424] width 119 height 9
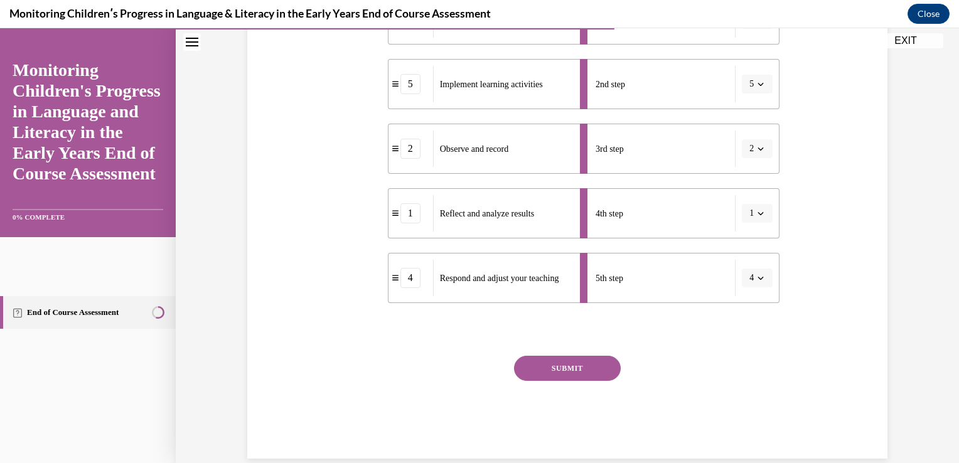
scroll to position [318, 0]
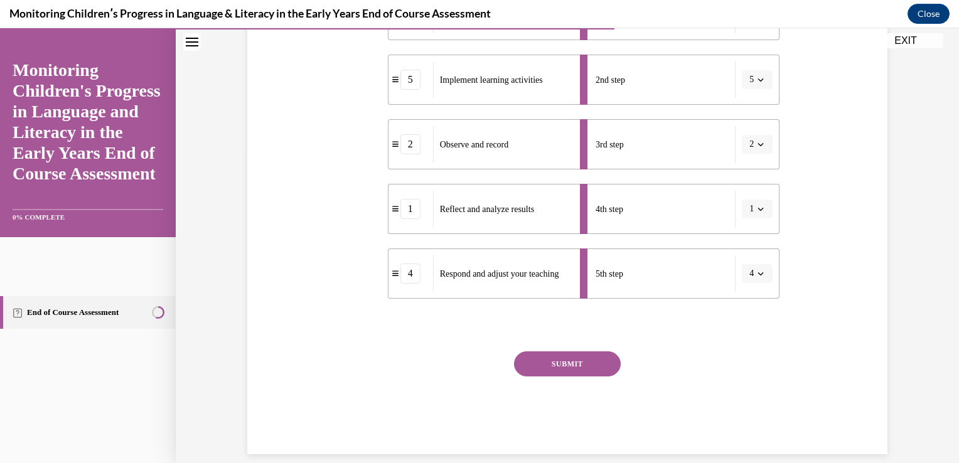
click at [605, 356] on button "SUBMIT" at bounding box center [567, 363] width 107 height 25
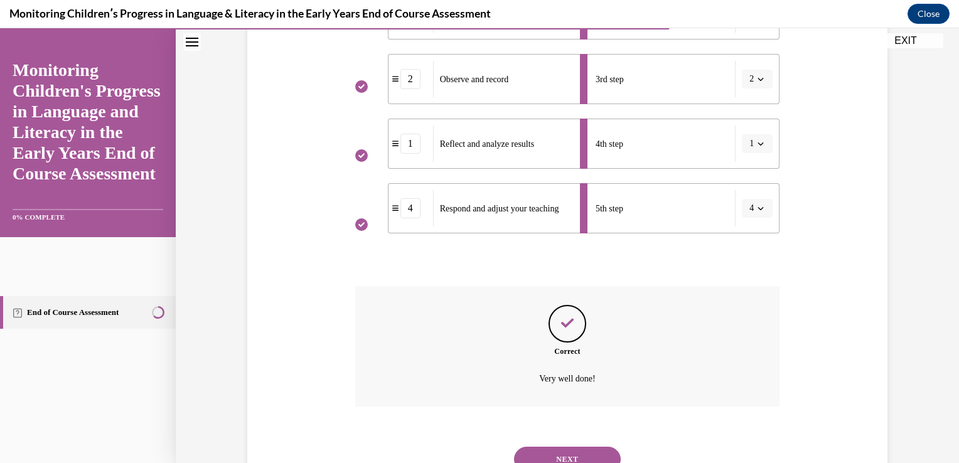
scroll to position [436, 0]
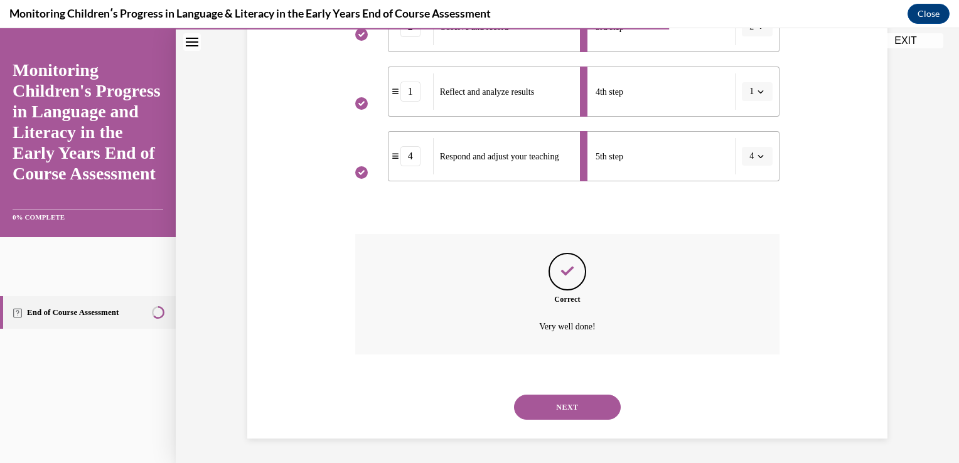
click at [580, 410] on button "NEXT" at bounding box center [567, 407] width 107 height 25
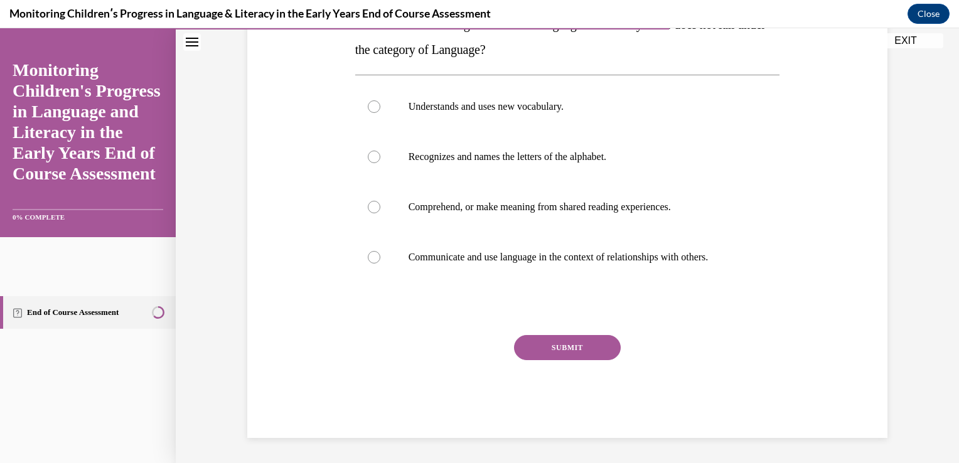
scroll to position [0, 0]
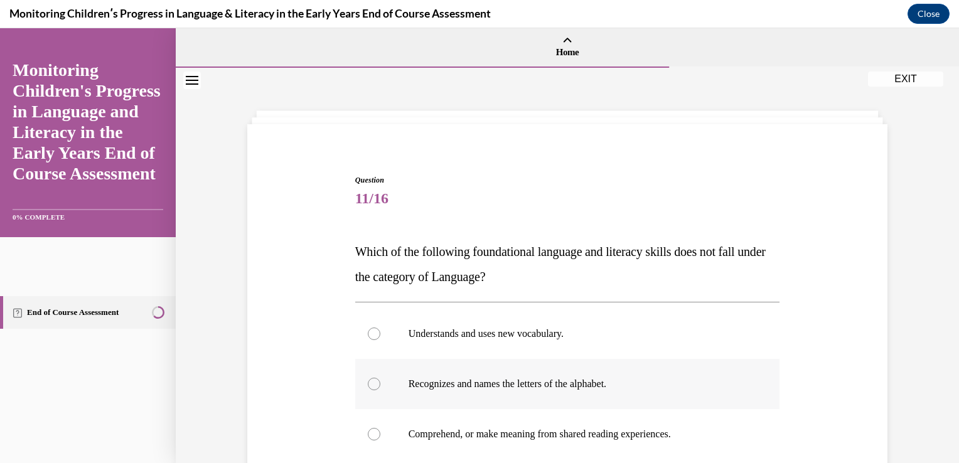
click at [436, 370] on label "Recognizes and names the letters of the alphabet." at bounding box center [567, 384] width 425 height 50
click at [380, 378] on input "Recognizes and names the letters of the alphabet." at bounding box center [374, 384] width 13 height 13
radio input "true"
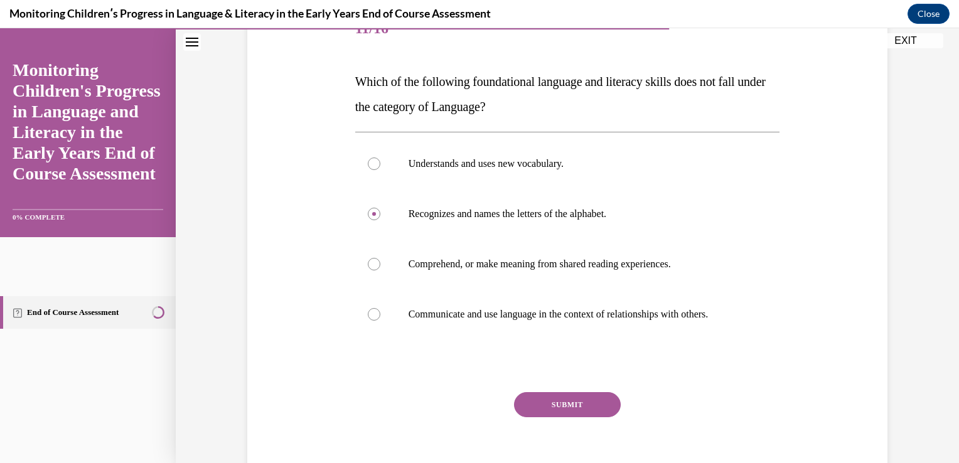
scroll to position [181, 0]
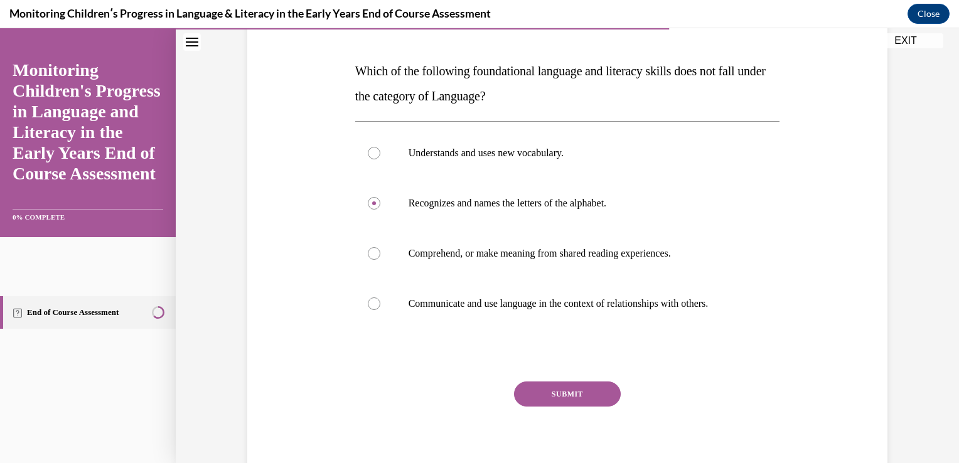
click at [601, 394] on button "SUBMIT" at bounding box center [567, 394] width 107 height 25
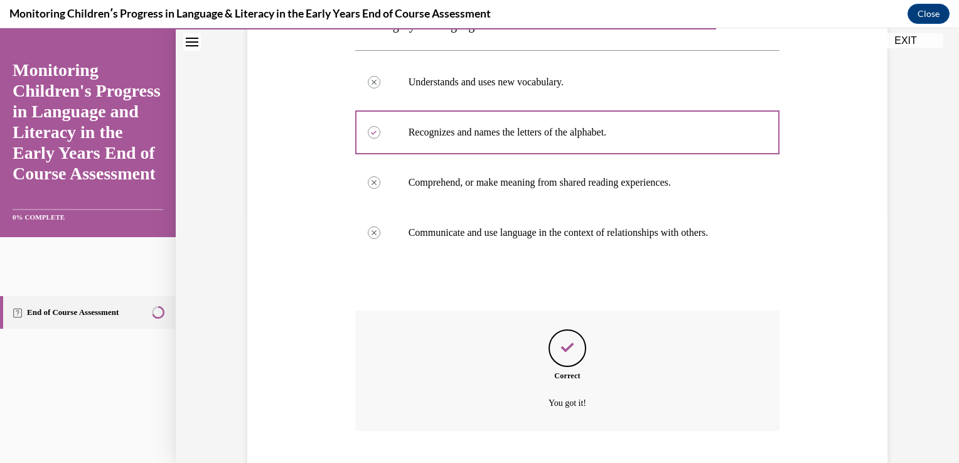
scroll to position [328, 0]
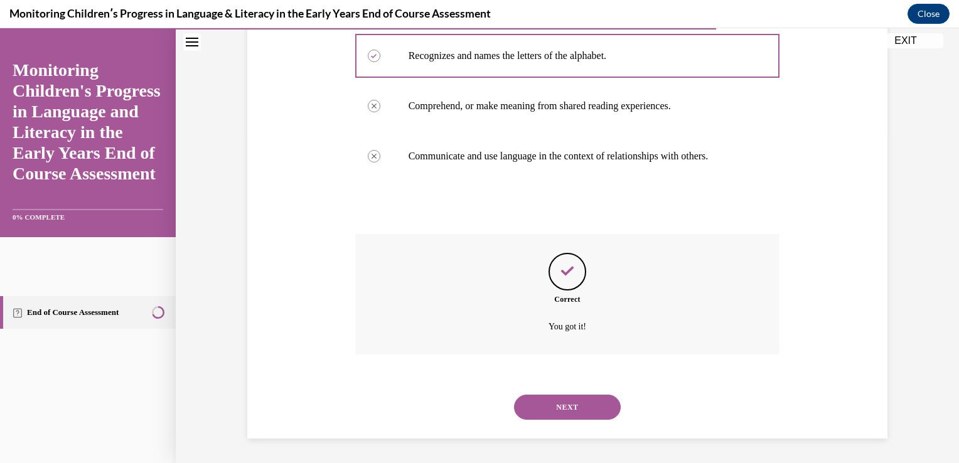
click at [588, 404] on button "NEXT" at bounding box center [567, 407] width 107 height 25
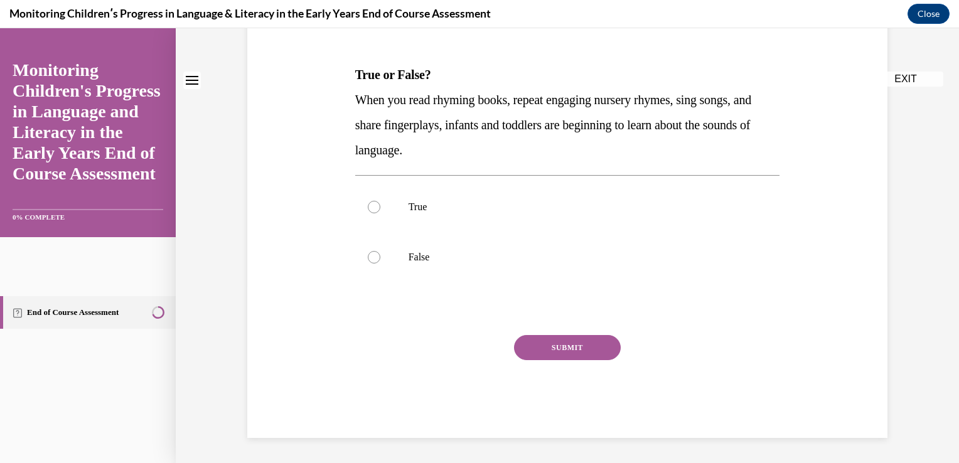
scroll to position [0, 0]
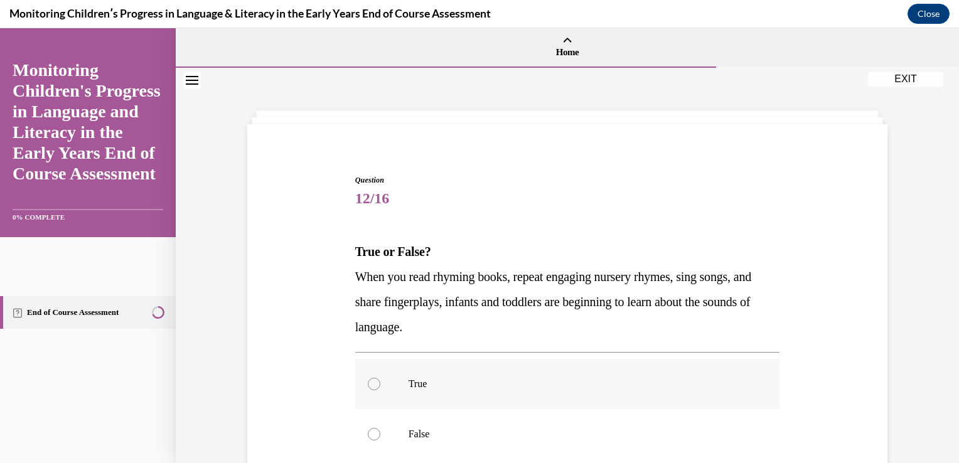
click at [434, 387] on p "True" at bounding box center [579, 384] width 340 height 13
click at [380, 387] on input "True" at bounding box center [374, 384] width 13 height 13
radio input "true"
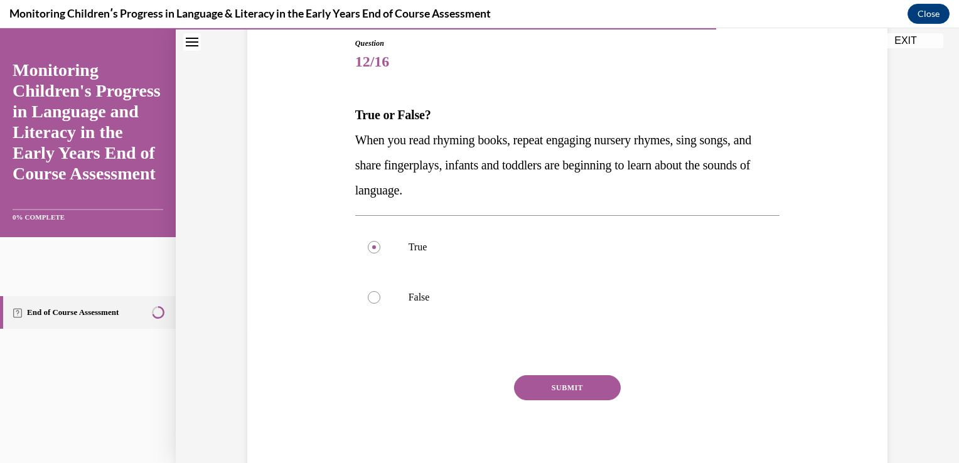
scroll to position [142, 0]
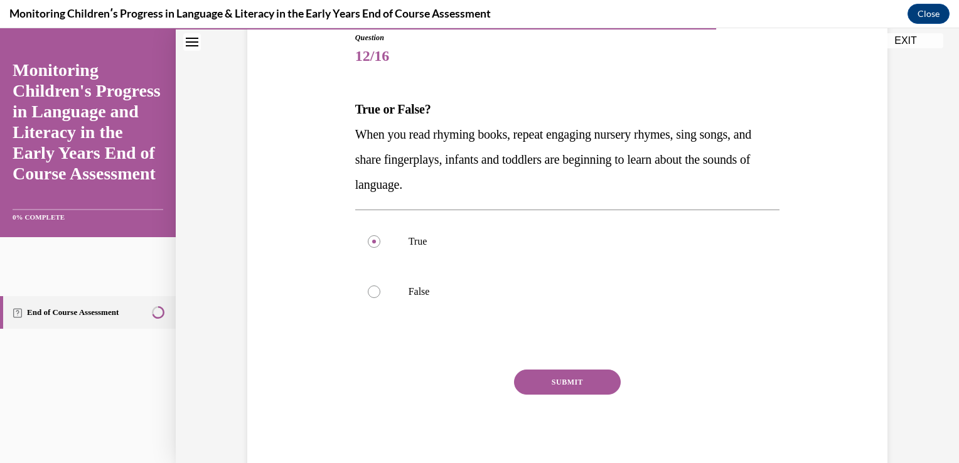
click at [584, 375] on button "SUBMIT" at bounding box center [567, 382] width 107 height 25
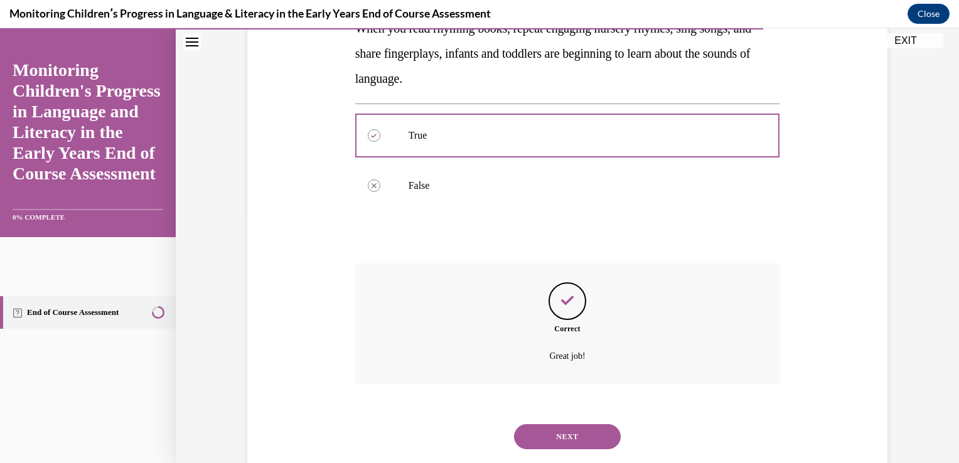
scroll to position [278, 0]
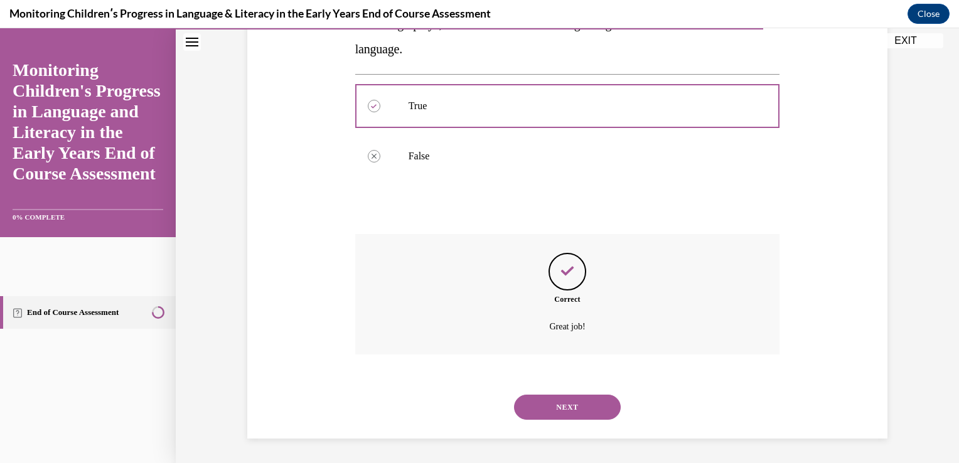
click at [561, 405] on button "NEXT" at bounding box center [567, 407] width 107 height 25
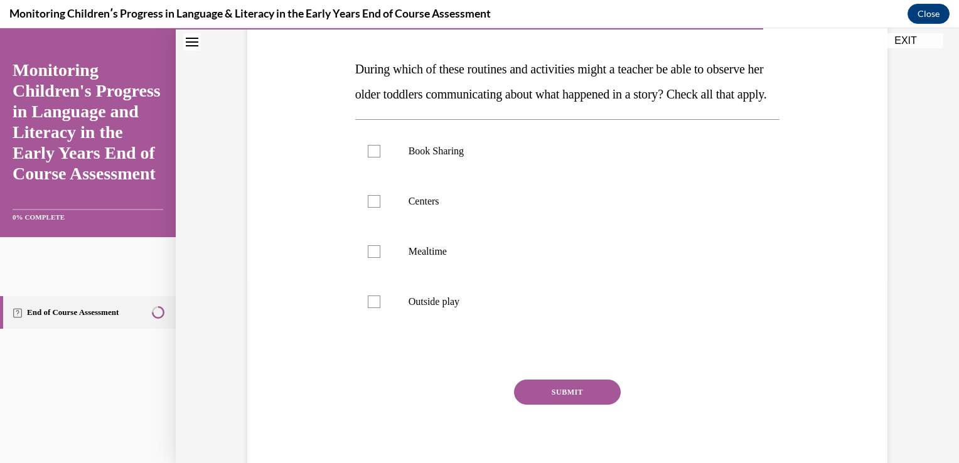
scroll to position [197, 0]
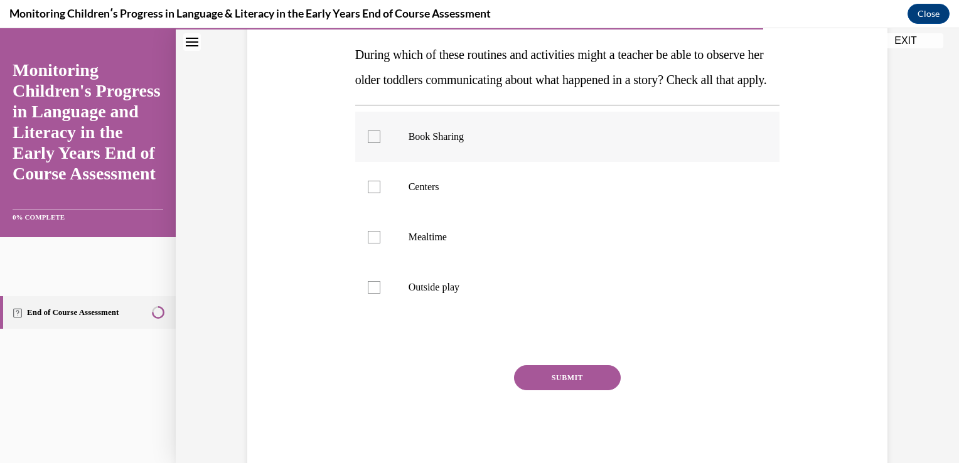
click at [557, 143] on p "Book Sharing" at bounding box center [579, 137] width 340 height 13
click at [380, 143] on input "Book Sharing" at bounding box center [374, 137] width 13 height 13
checkbox input "true"
click at [546, 193] on p "Centers" at bounding box center [579, 187] width 340 height 13
click at [380, 193] on input "Centers" at bounding box center [374, 187] width 13 height 13
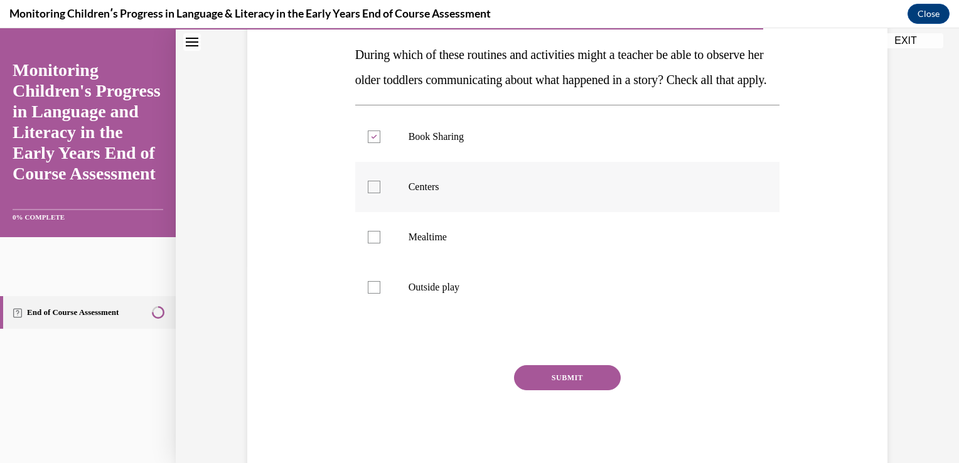
checkbox input "true"
click at [547, 244] on p "Mealtime" at bounding box center [579, 237] width 340 height 13
click at [380, 244] on input "Mealtime" at bounding box center [374, 237] width 13 height 13
checkbox input "true"
click at [545, 294] on p "Outside play" at bounding box center [579, 287] width 340 height 13
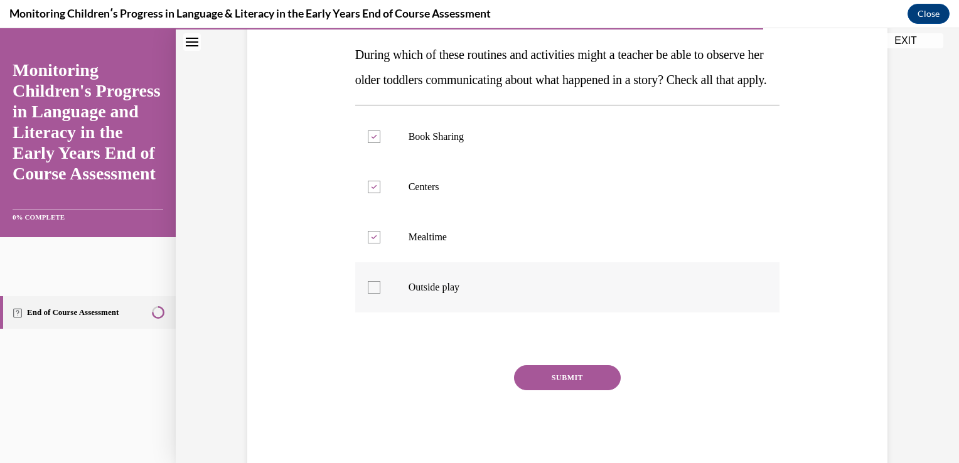
click at [380, 294] on input "Outside play" at bounding box center [374, 287] width 13 height 13
checkbox input "true"
click at [553, 390] on button "SUBMIT" at bounding box center [567, 377] width 107 height 25
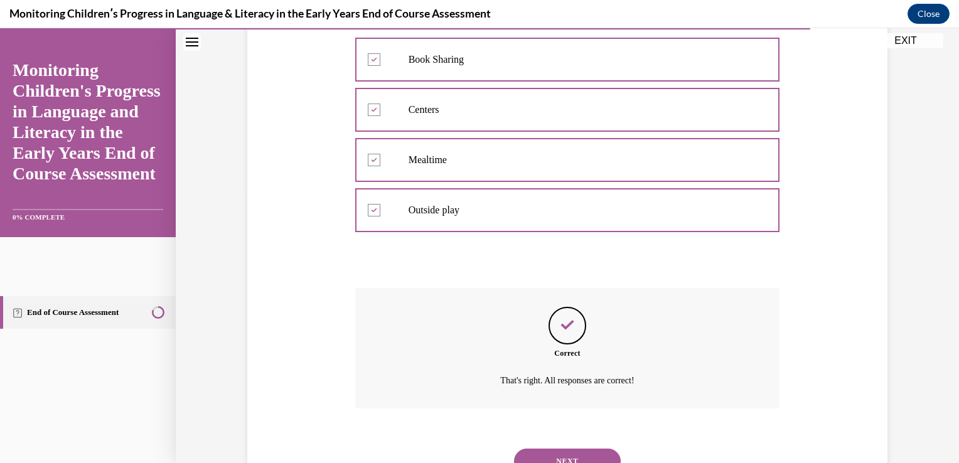
scroll to position [353, 0]
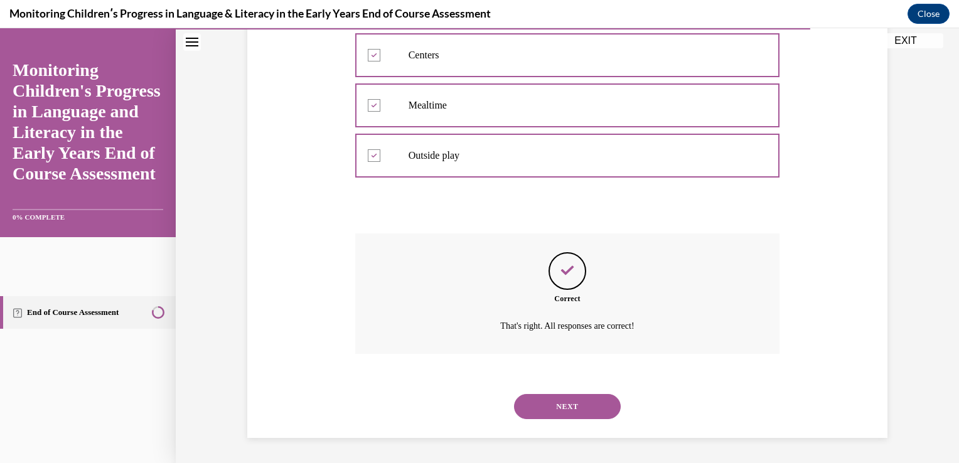
click at [562, 405] on button "NEXT" at bounding box center [567, 406] width 107 height 25
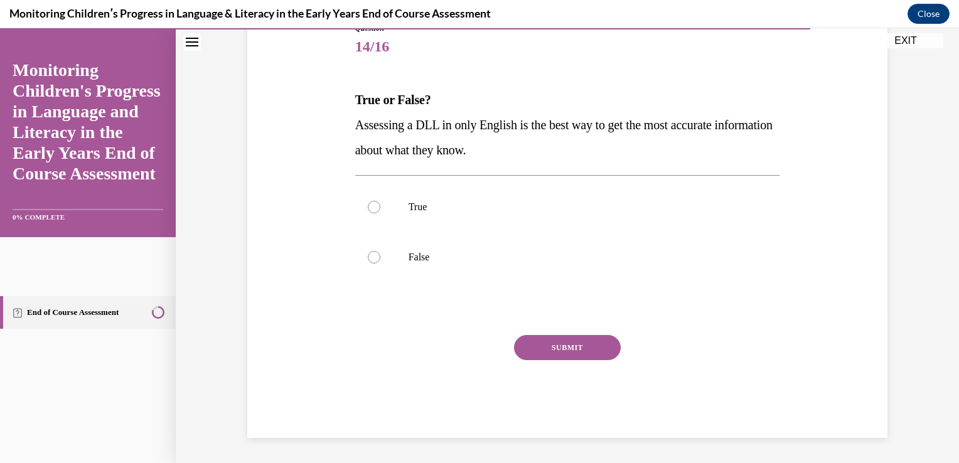
scroll to position [139, 0]
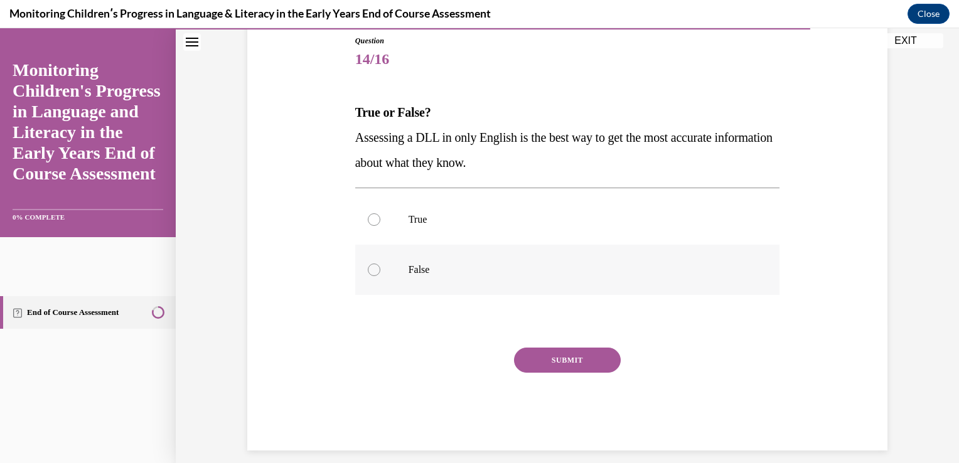
click at [449, 265] on p "False" at bounding box center [579, 270] width 340 height 13
click at [380, 265] on input "False" at bounding box center [374, 270] width 13 height 13
radio input "true"
click at [541, 358] on button "SUBMIT" at bounding box center [567, 360] width 107 height 25
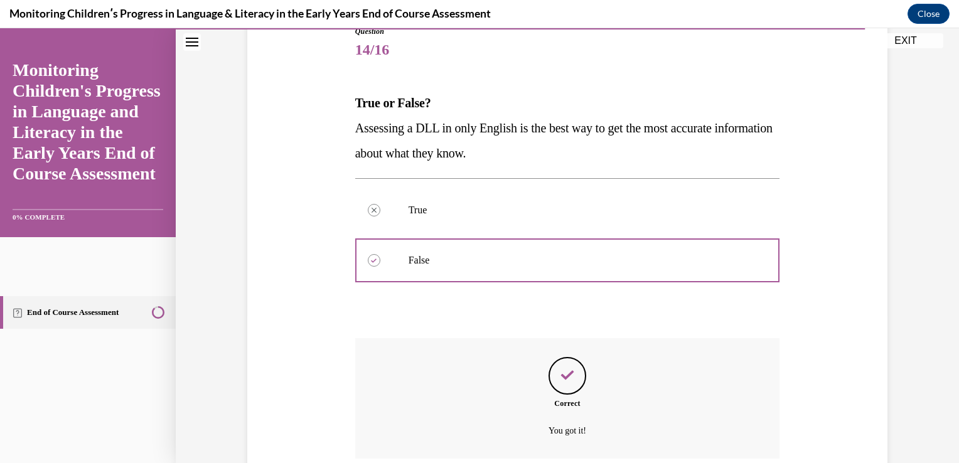
scroll to position [253, 0]
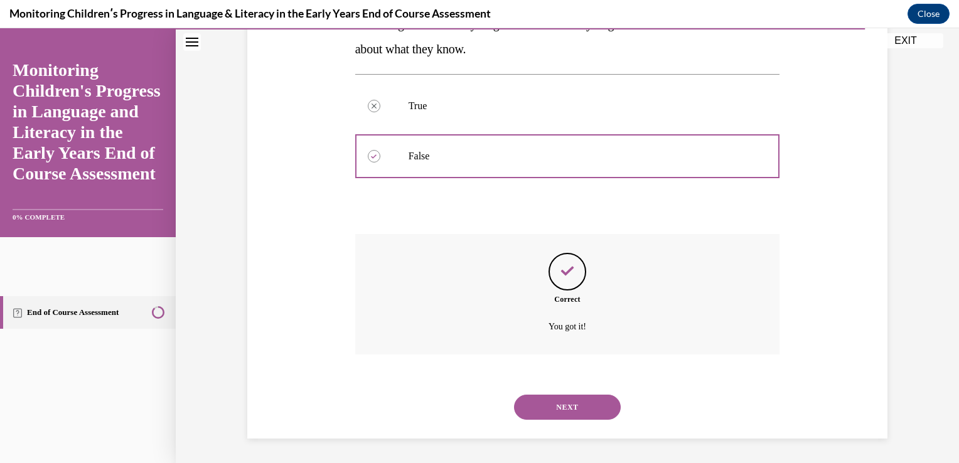
click at [563, 407] on button "NEXT" at bounding box center [567, 407] width 107 height 25
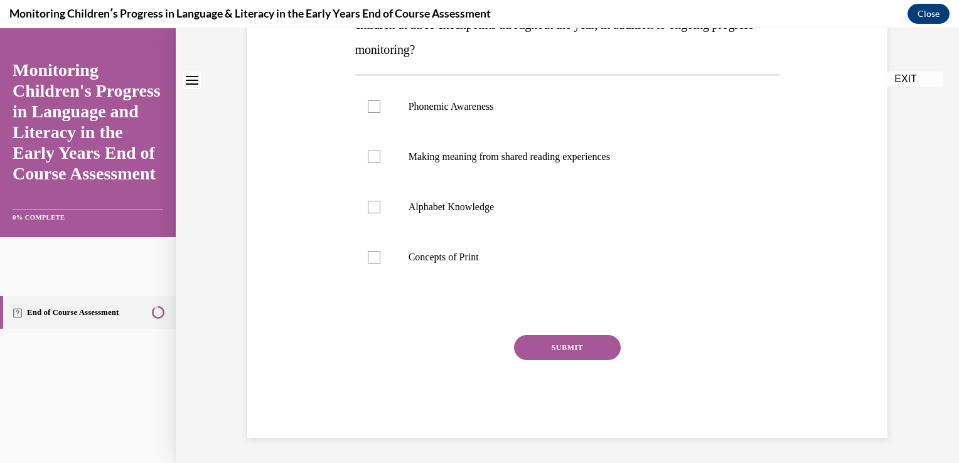
scroll to position [0, 0]
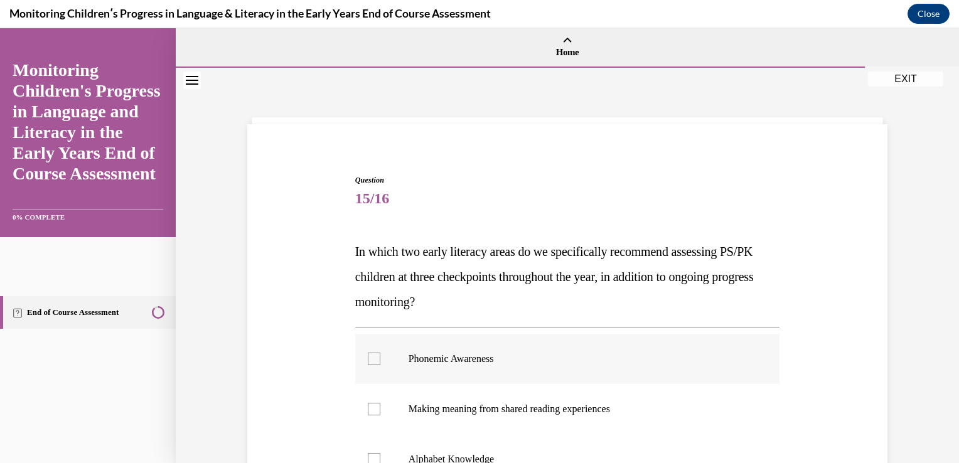
click at [417, 360] on p "Phonemic Awareness" at bounding box center [579, 359] width 340 height 13
click at [380, 360] on input "Phonemic Awareness" at bounding box center [374, 359] width 13 height 13
checkbox input "true"
click at [439, 440] on label "Alphabet Knowledge" at bounding box center [567, 459] width 425 height 50
click at [380, 453] on input "Alphabet Knowledge" at bounding box center [374, 459] width 13 height 13
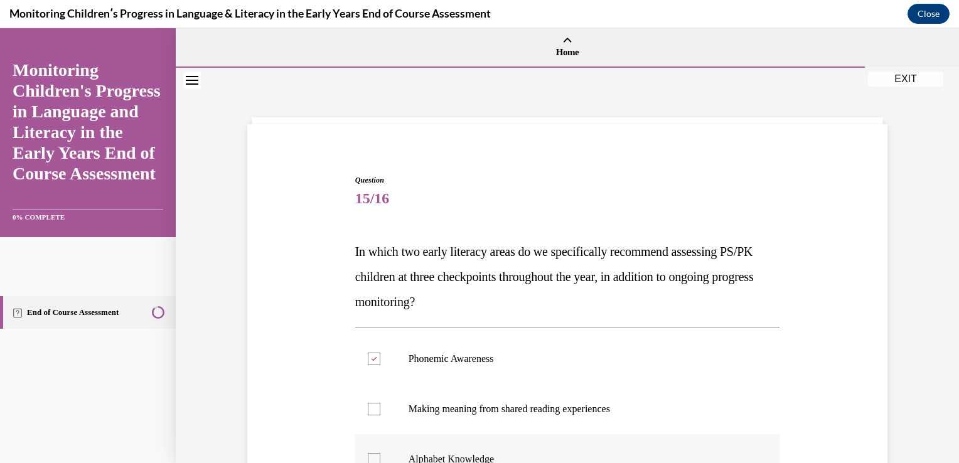
checkbox input "true"
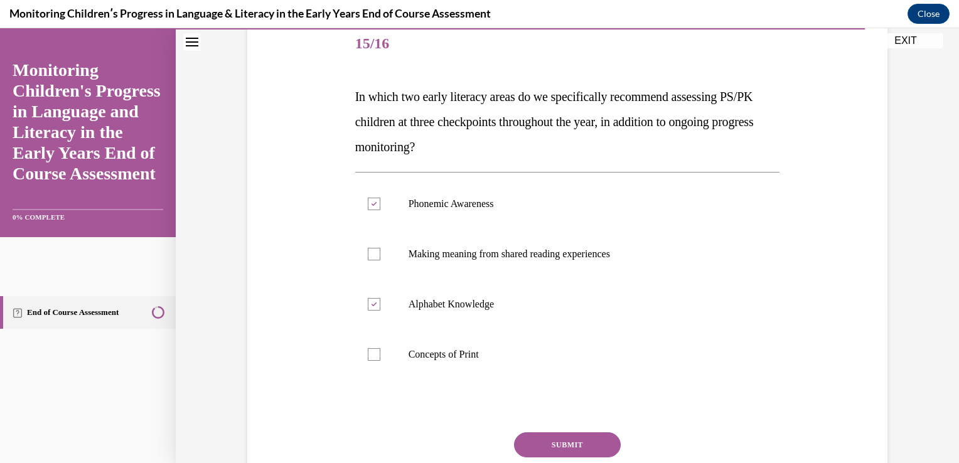
scroll to position [189, 0]
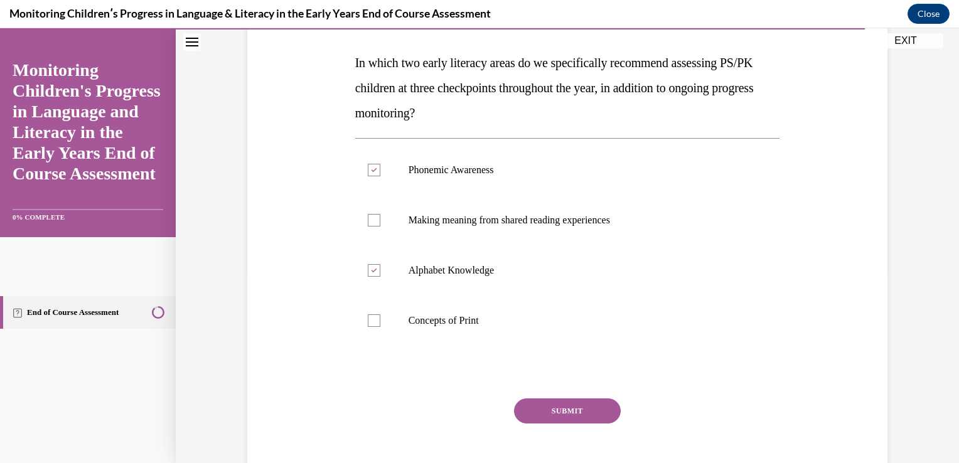
click at [592, 412] on button "SUBMIT" at bounding box center [567, 411] width 107 height 25
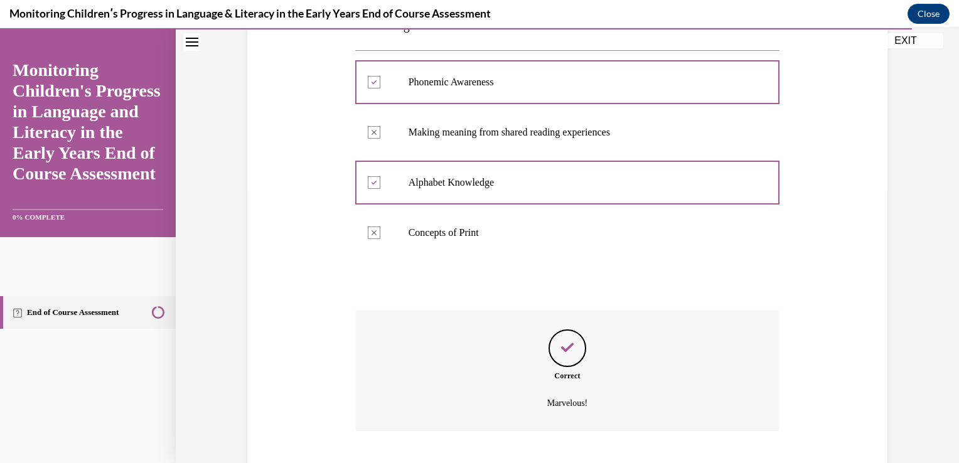
scroll to position [353, 0]
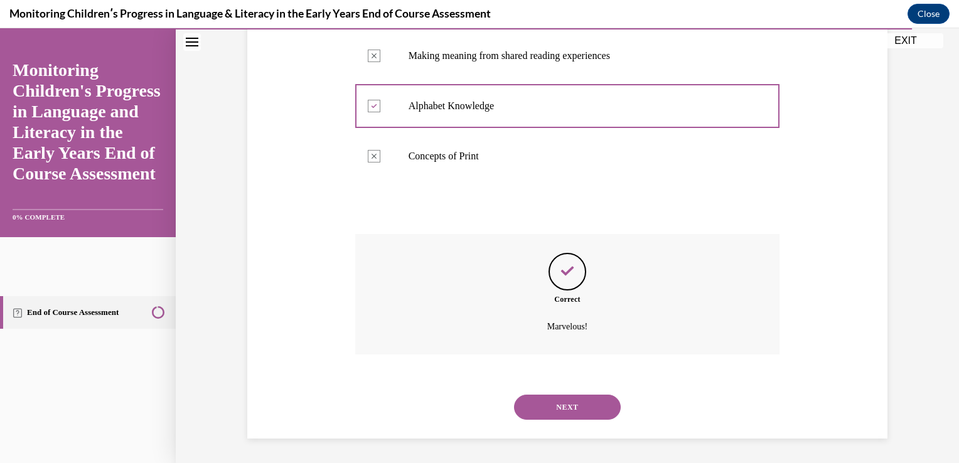
click at [590, 412] on button "NEXT" at bounding box center [567, 407] width 107 height 25
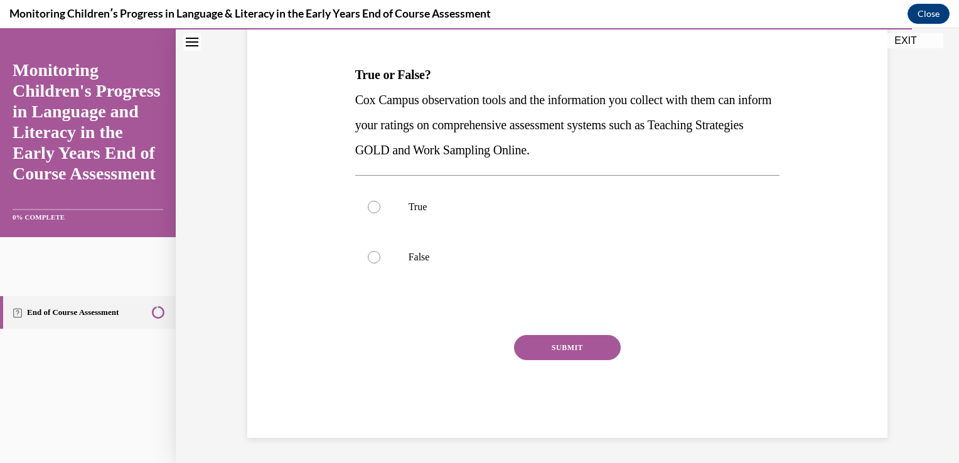
scroll to position [0, 0]
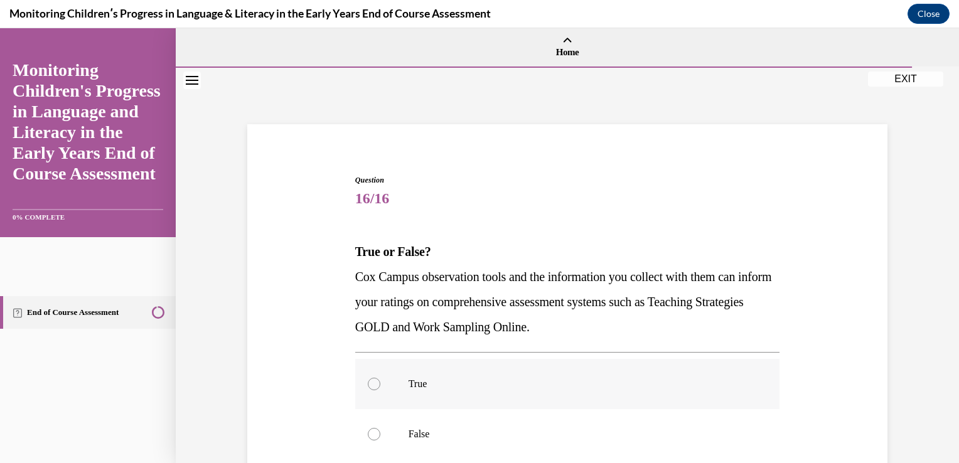
click at [395, 367] on label "True" at bounding box center [567, 384] width 425 height 50
click at [380, 378] on input "True" at bounding box center [374, 384] width 13 height 13
radio input "true"
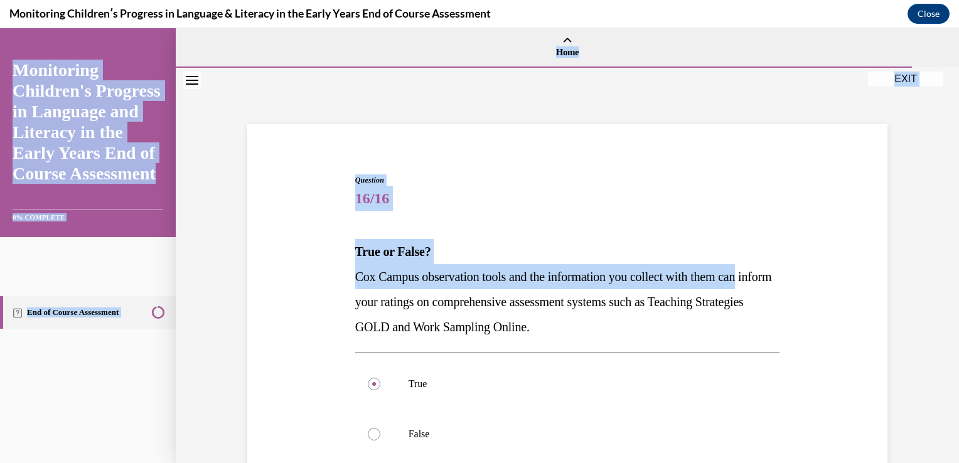
drag, startPoint x: 948, startPoint y: 270, endPoint x: 961, endPoint y: 316, distance: 47.7
click at [949, 316] on html "SKIP TO STEP Audio transcript EXIT Monitoring Children's Progress in Language a…" at bounding box center [479, 245] width 959 height 435
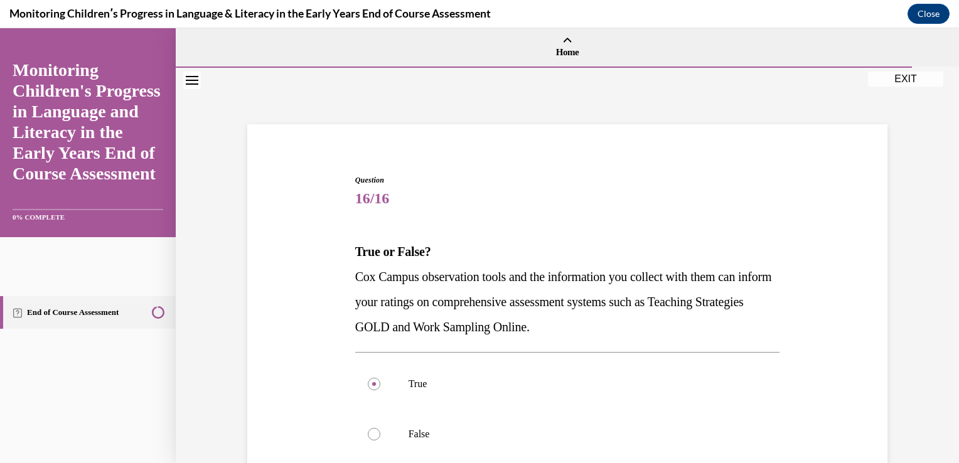
drag, startPoint x: 958, startPoint y: 316, endPoint x: 911, endPoint y: 356, distance: 62.4
click at [911, 356] on div "Question 16/16 True or False? [PERSON_NAME] Campus observation tools and the in…" at bounding box center [567, 354] width 783 height 572
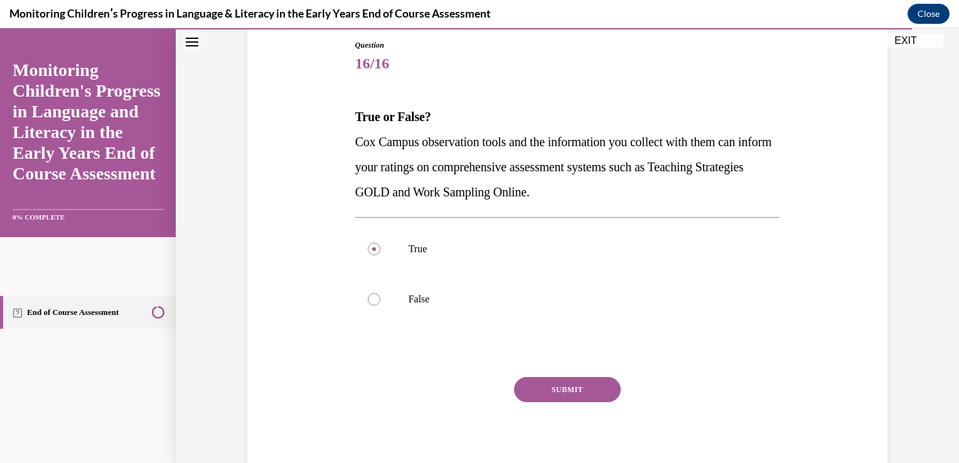
scroll to position [138, 0]
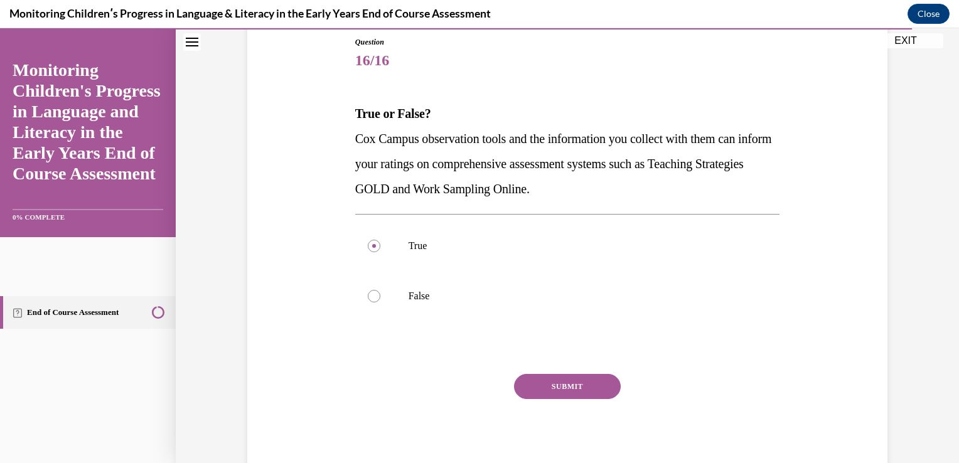
click at [579, 392] on button "SUBMIT" at bounding box center [567, 386] width 107 height 25
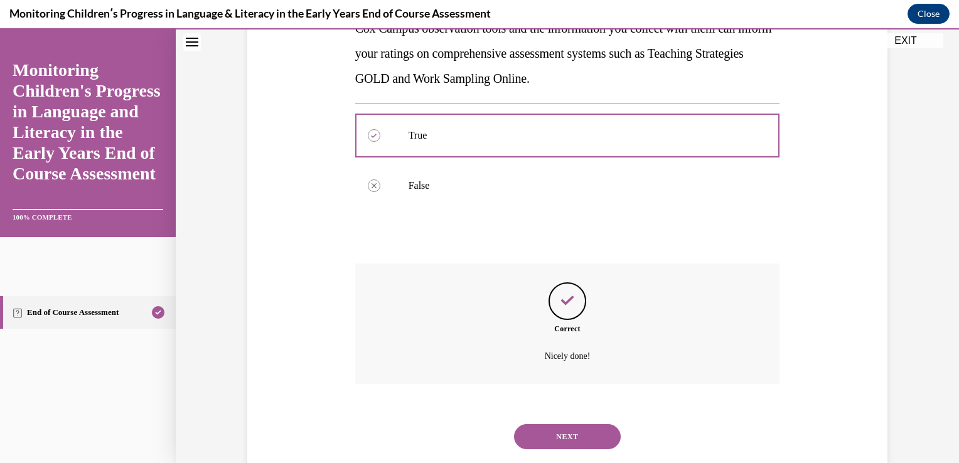
scroll to position [278, 0]
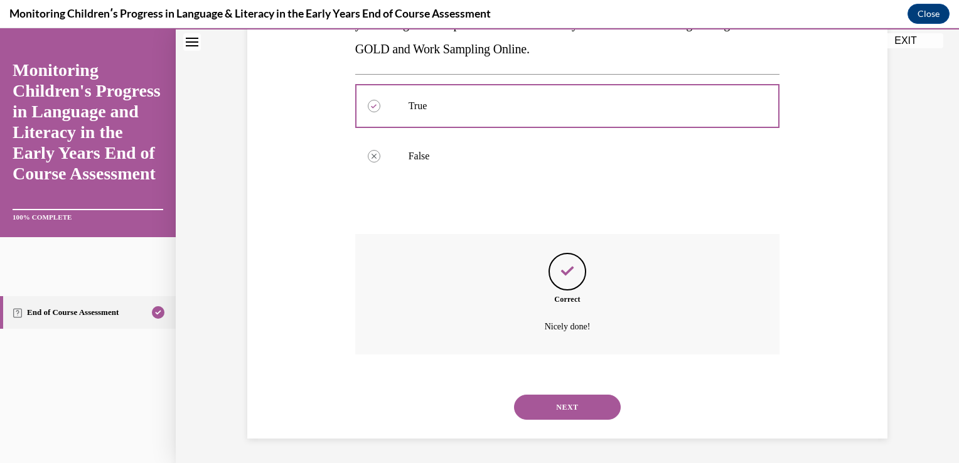
click at [577, 401] on button "NEXT" at bounding box center [567, 407] width 107 height 25
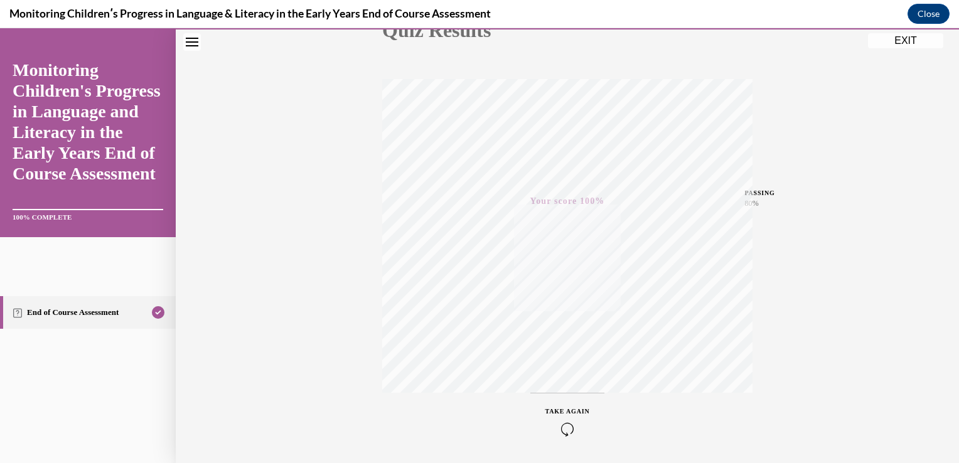
scroll to position [208, 0]
click at [926, 18] on button "Close" at bounding box center [929, 14] width 42 height 20
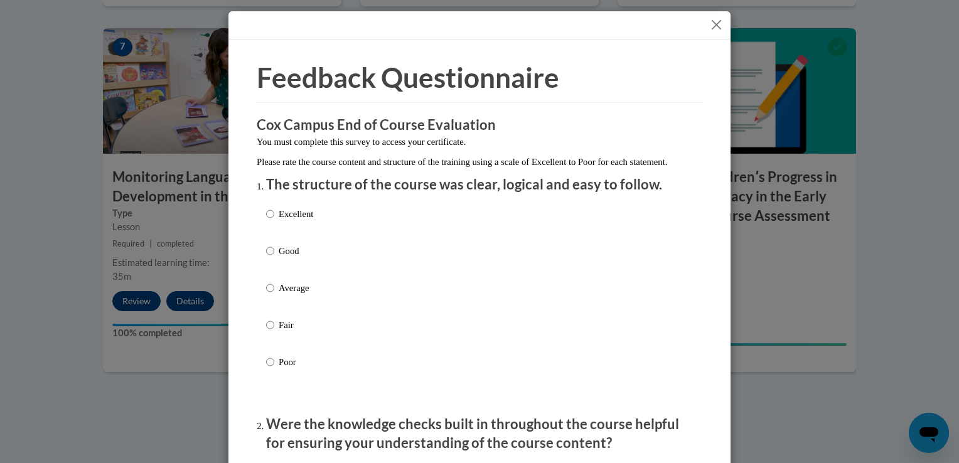
click at [424, 233] on div "Excellent Good Average Fair Poor" at bounding box center [479, 303] width 427 height 205
click at [272, 303] on label "Average" at bounding box center [289, 298] width 47 height 34
click at [272, 295] on input "Average" at bounding box center [270, 288] width 8 height 14
radio input "true"
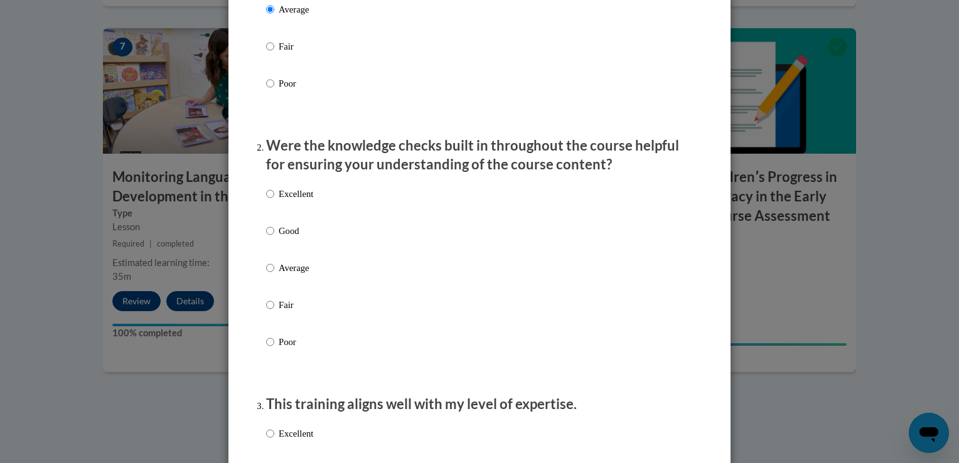
scroll to position [313, 0]
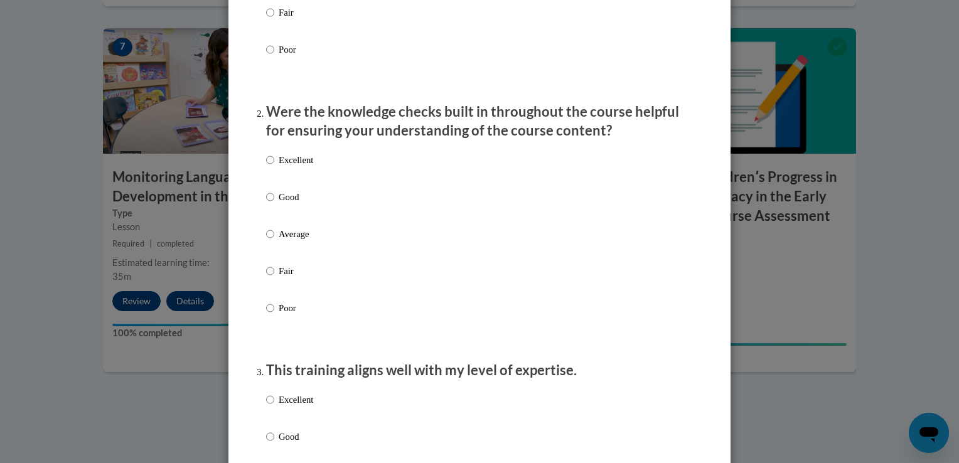
click at [303, 278] on p "Fair" at bounding box center [296, 271] width 35 height 14
click at [274, 278] on input "Fair" at bounding box center [270, 271] width 8 height 14
radio input "true"
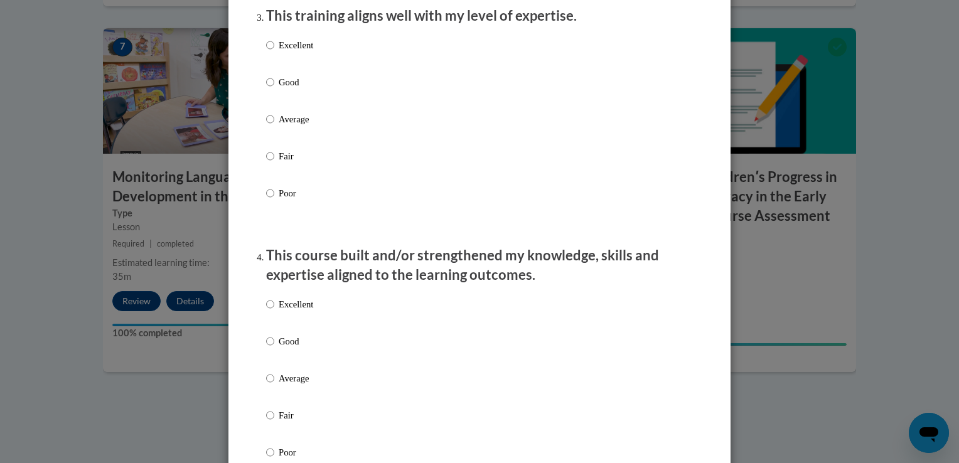
scroll to position [673, 0]
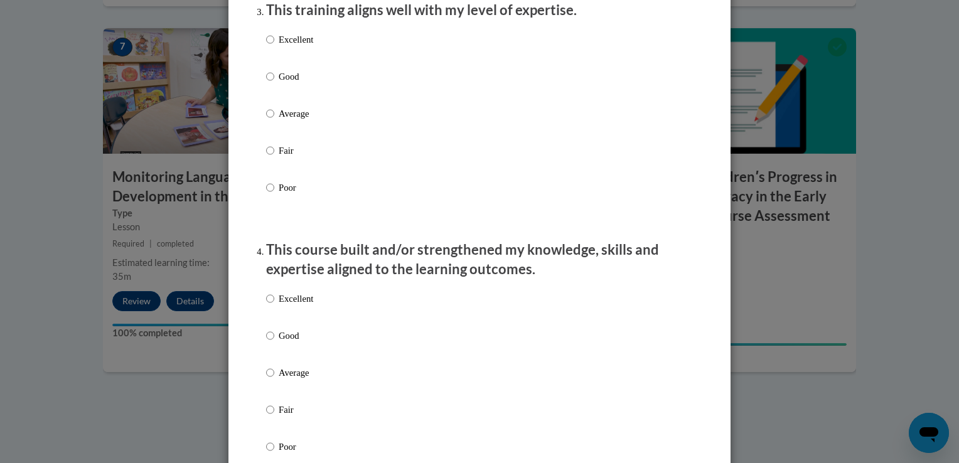
click at [266, 174] on label "Fair" at bounding box center [289, 161] width 47 height 34
click at [266, 158] on input "Fair" at bounding box center [270, 151] width 8 height 14
radio input "true"
click at [271, 422] on label "Fair" at bounding box center [289, 420] width 47 height 34
click at [271, 417] on input "Fair" at bounding box center [270, 410] width 8 height 14
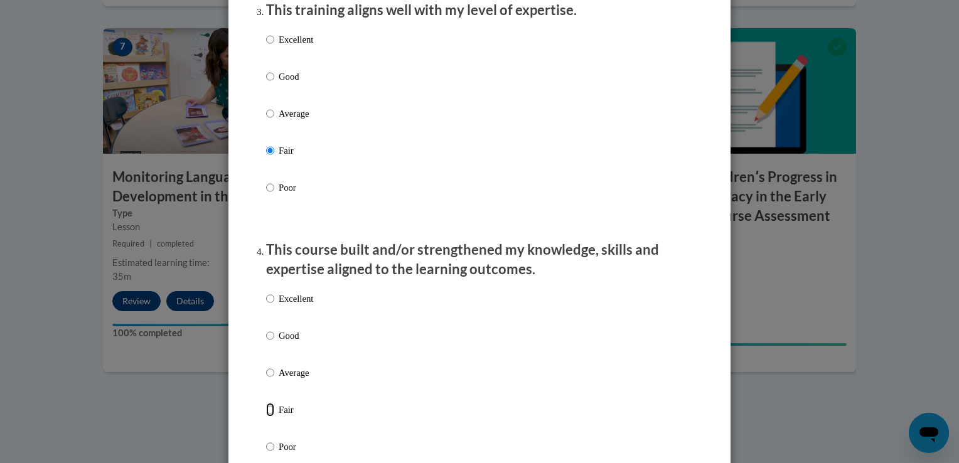
radio input "true"
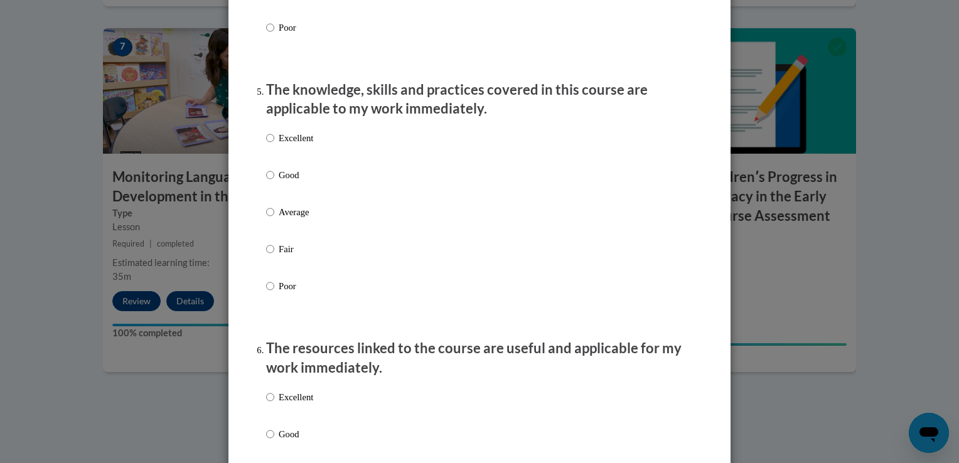
scroll to position [1098, 0]
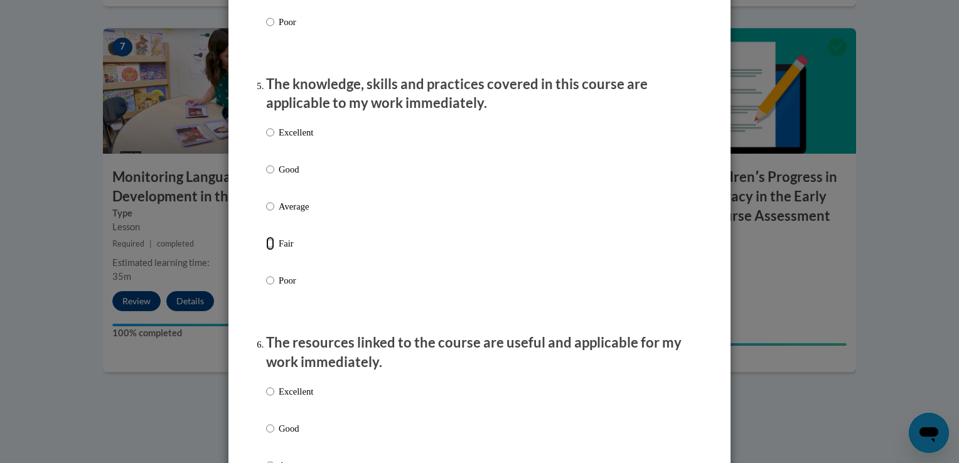
click at [266, 250] on input "Fair" at bounding box center [270, 244] width 8 height 14
radio input "true"
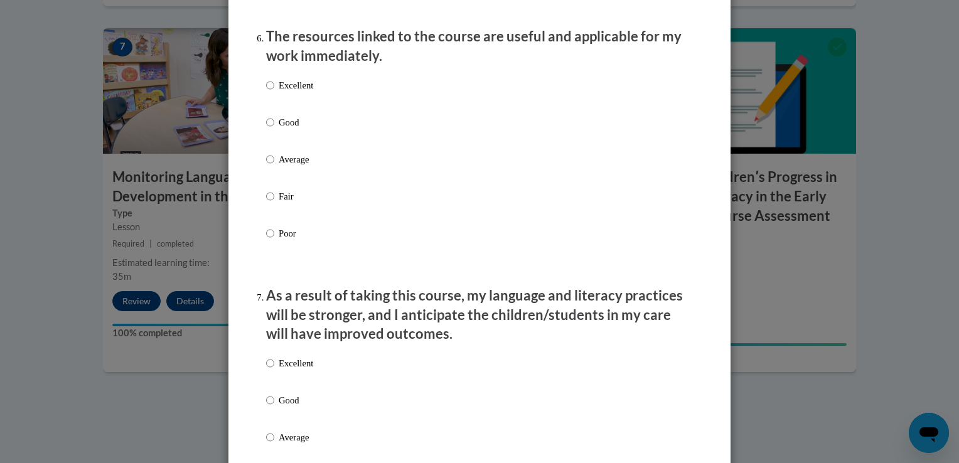
scroll to position [1431, 0]
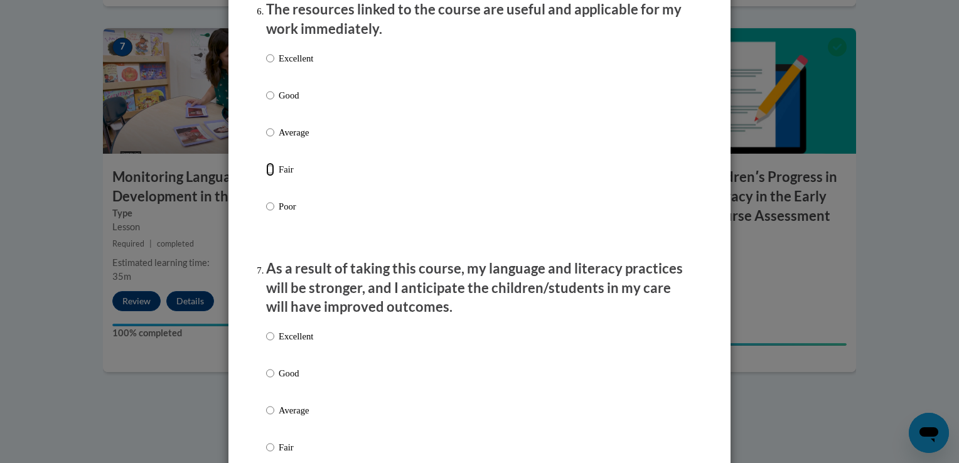
click at [266, 176] on input "Fair" at bounding box center [270, 170] width 8 height 14
radio input "true"
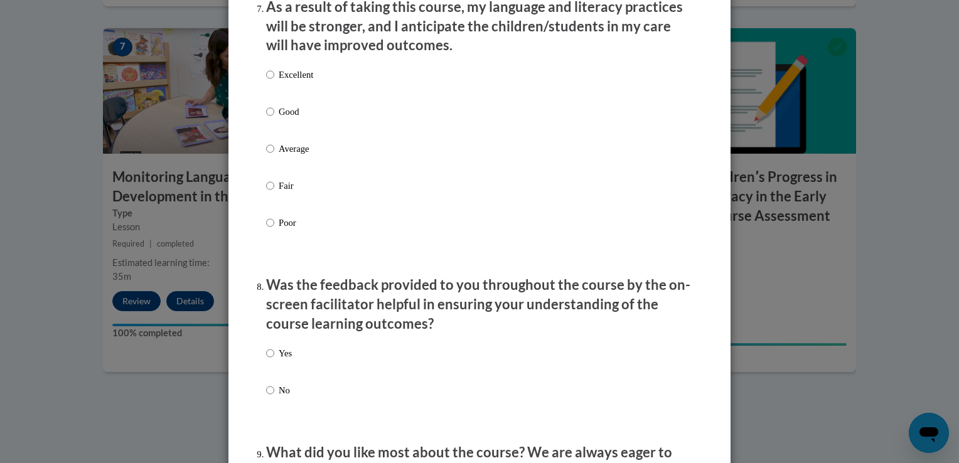
scroll to position [1705, 0]
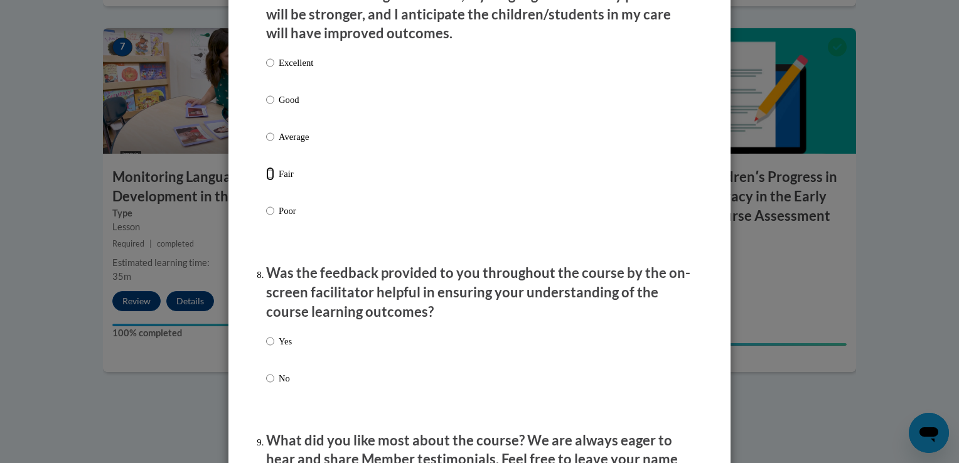
click at [267, 181] on input "Fair" at bounding box center [270, 174] width 8 height 14
radio input "true"
click at [267, 385] on input "No" at bounding box center [270, 379] width 8 height 14
radio input "true"
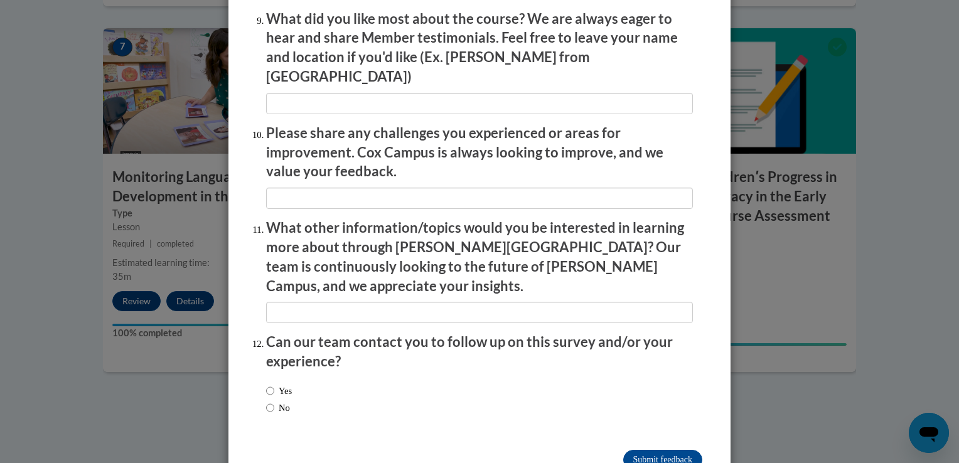
scroll to position [2150, 0]
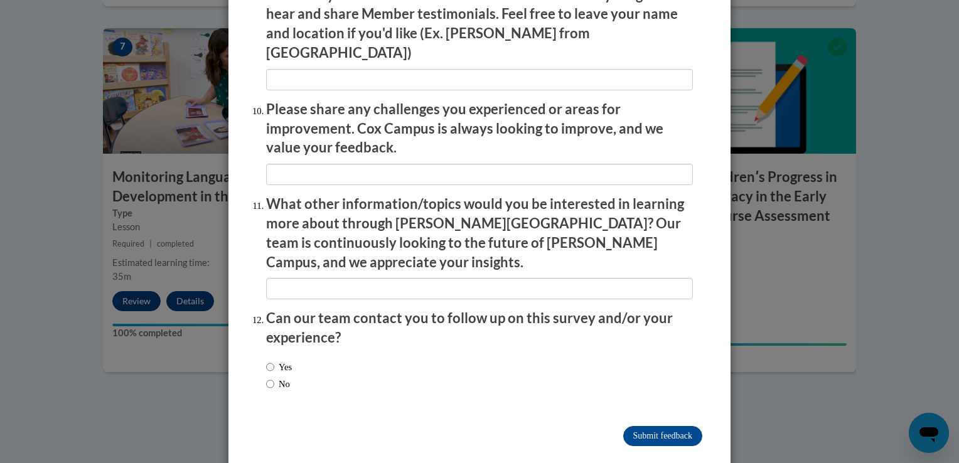
click at [289, 377] on label "No" at bounding box center [278, 384] width 24 height 14
click at [274, 377] on input "No" at bounding box center [270, 384] width 8 height 14
radio input "true"
click at [640, 426] on input "Submit feedback" at bounding box center [662, 436] width 79 height 20
